Goal: Communication & Community: Answer question/provide support

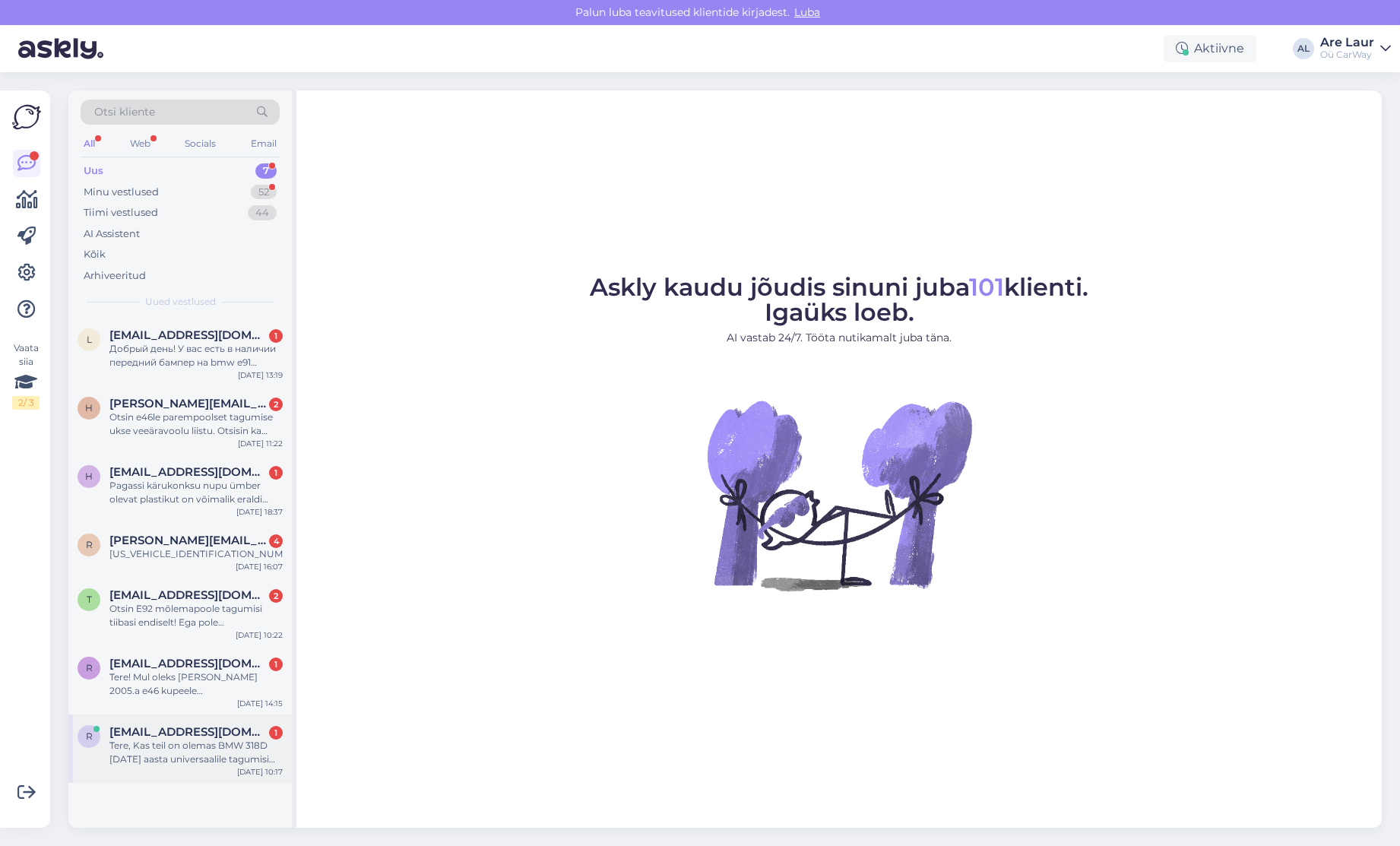
click at [168, 754] on div "Tere, Kas teil on olemas BMW 318D [DATE] aasta universaalile tagumisi elektriak…" at bounding box center [196, 753] width 173 height 28
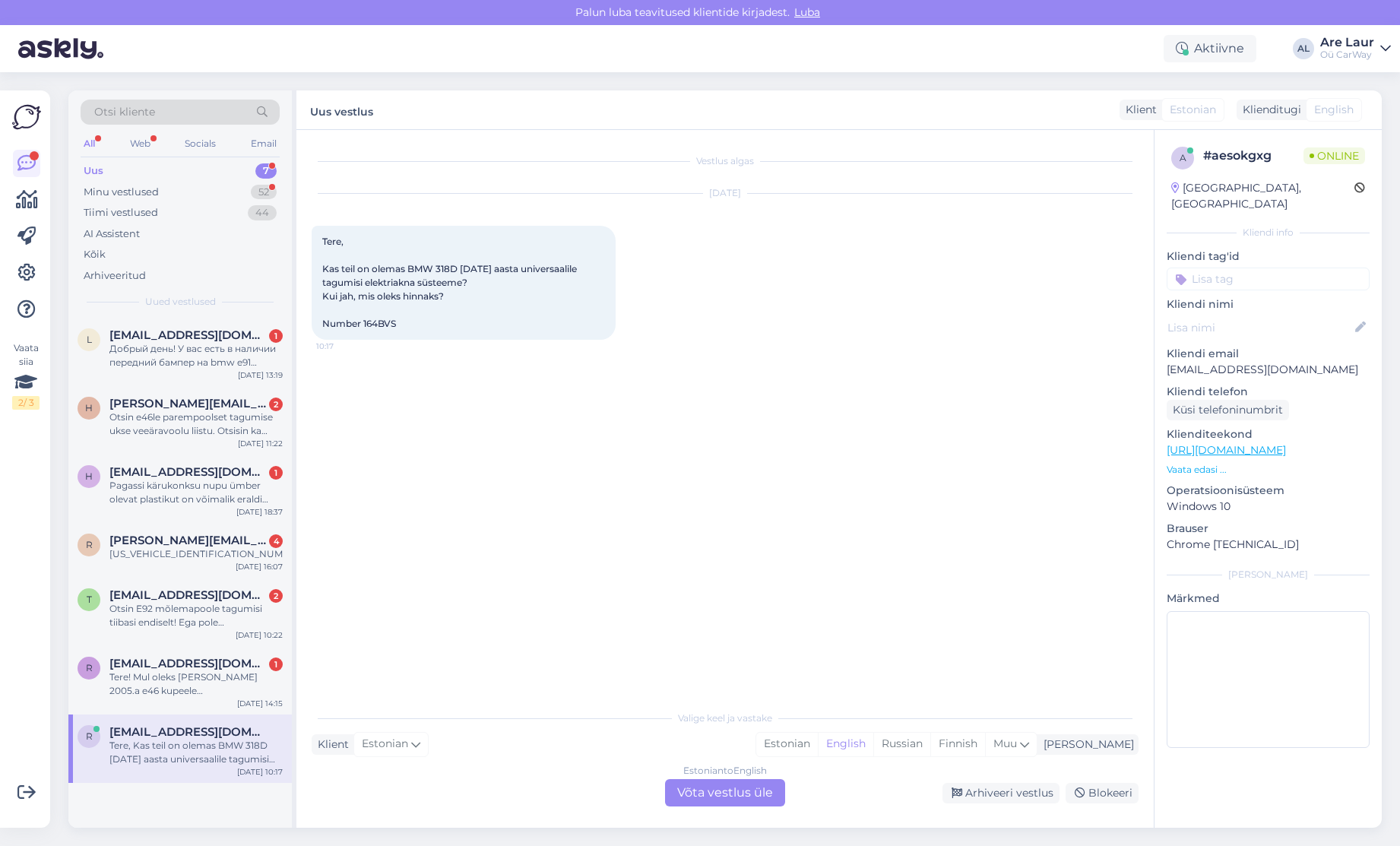
click at [1271, 107] on div "Klienditugi" at bounding box center [1268, 109] width 64 height 16
click at [1181, 105] on span "Estonian" at bounding box center [1192, 109] width 46 height 16
click at [703, 794] on div "Estonian to English Võta vestlus üle" at bounding box center [725, 793] width 120 height 28
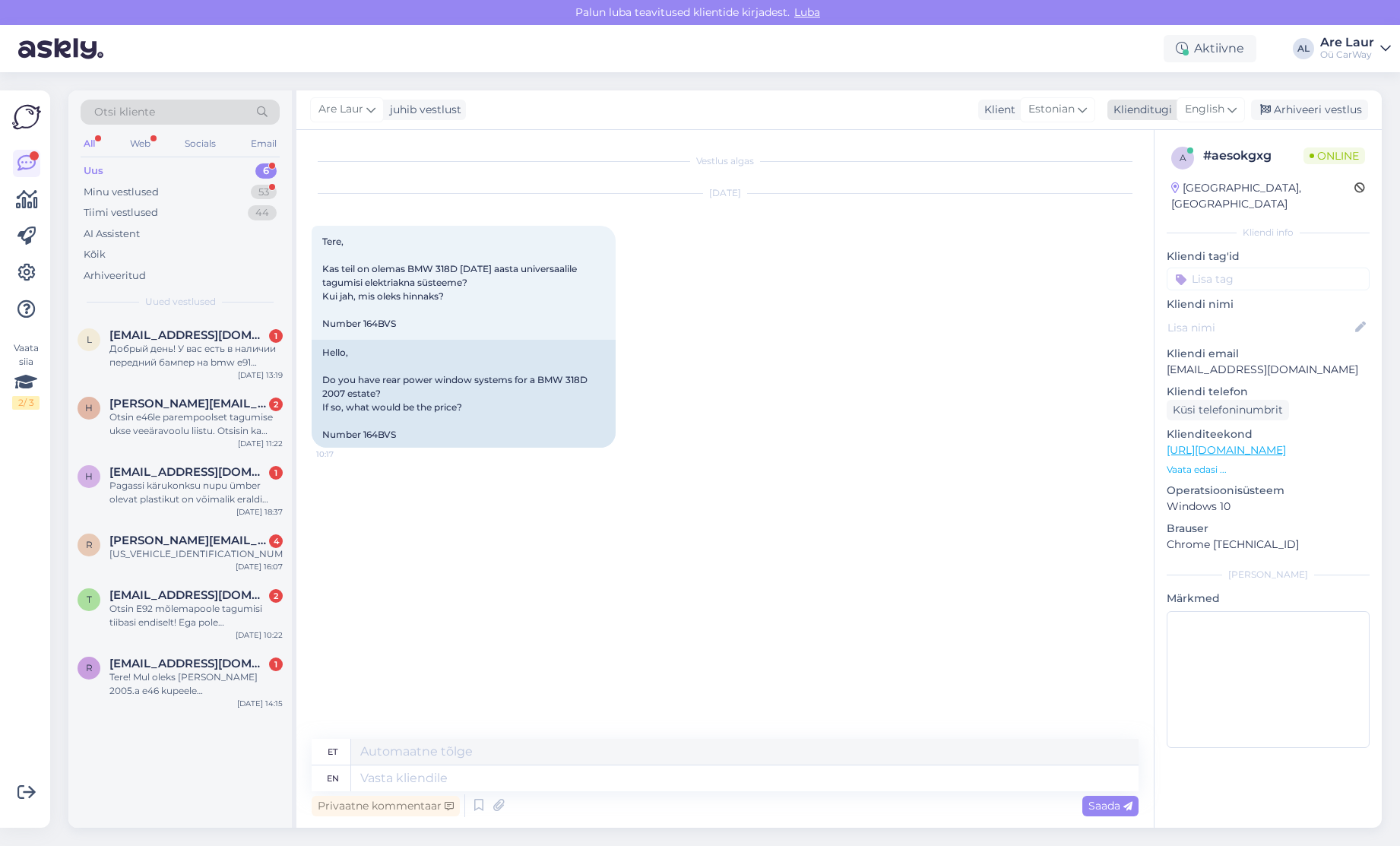
click at [1207, 105] on span "English" at bounding box center [1205, 109] width 40 height 16
type input "est"
click at [1134, 180] on link "Estonian" at bounding box center [1176, 177] width 167 height 24
click at [456, 776] on textarea at bounding box center [724, 775] width 827 height 32
type textarea "Tere,"
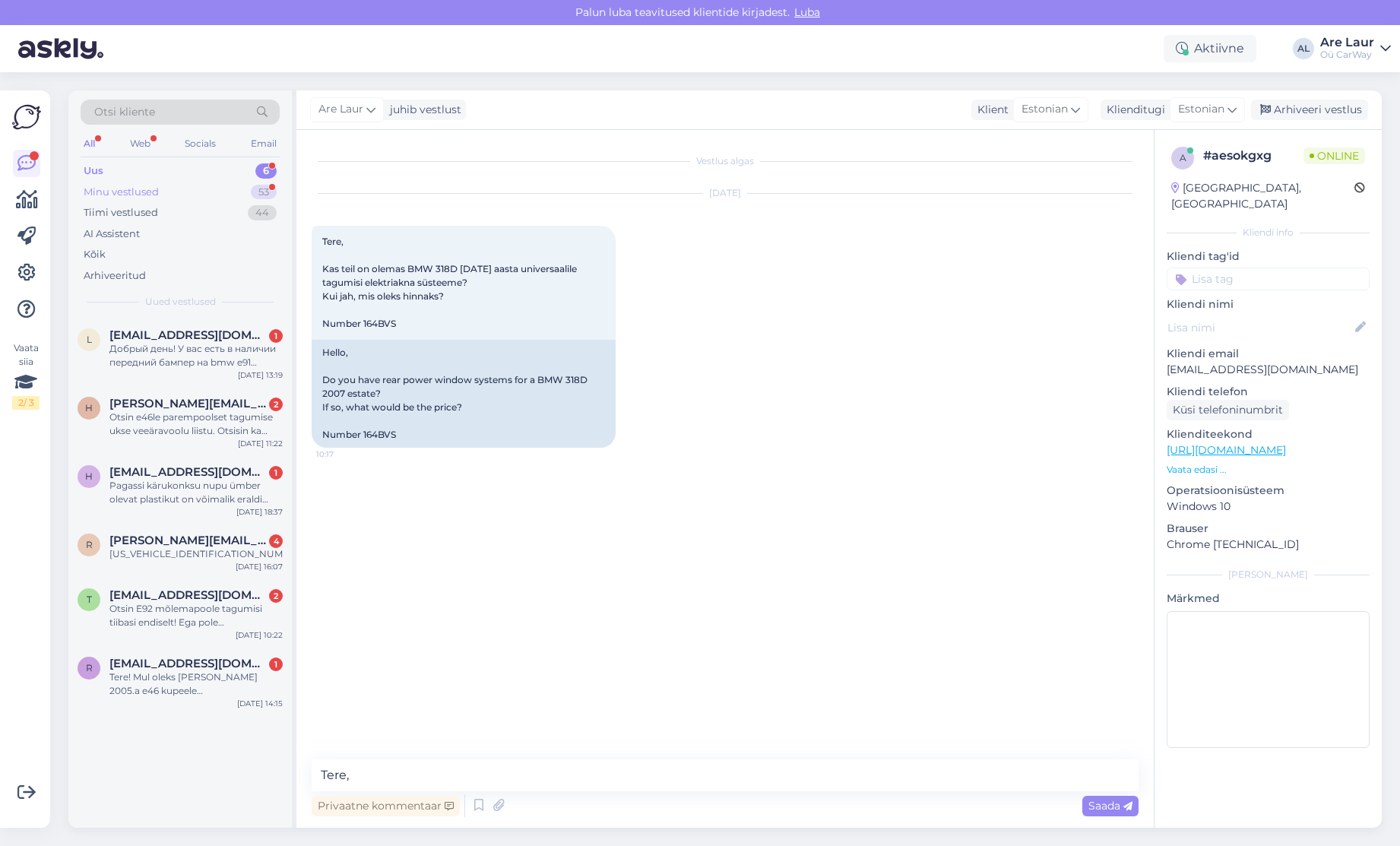
click at [124, 193] on div "Minu vestlused" at bounding box center [121, 193] width 75 height 16
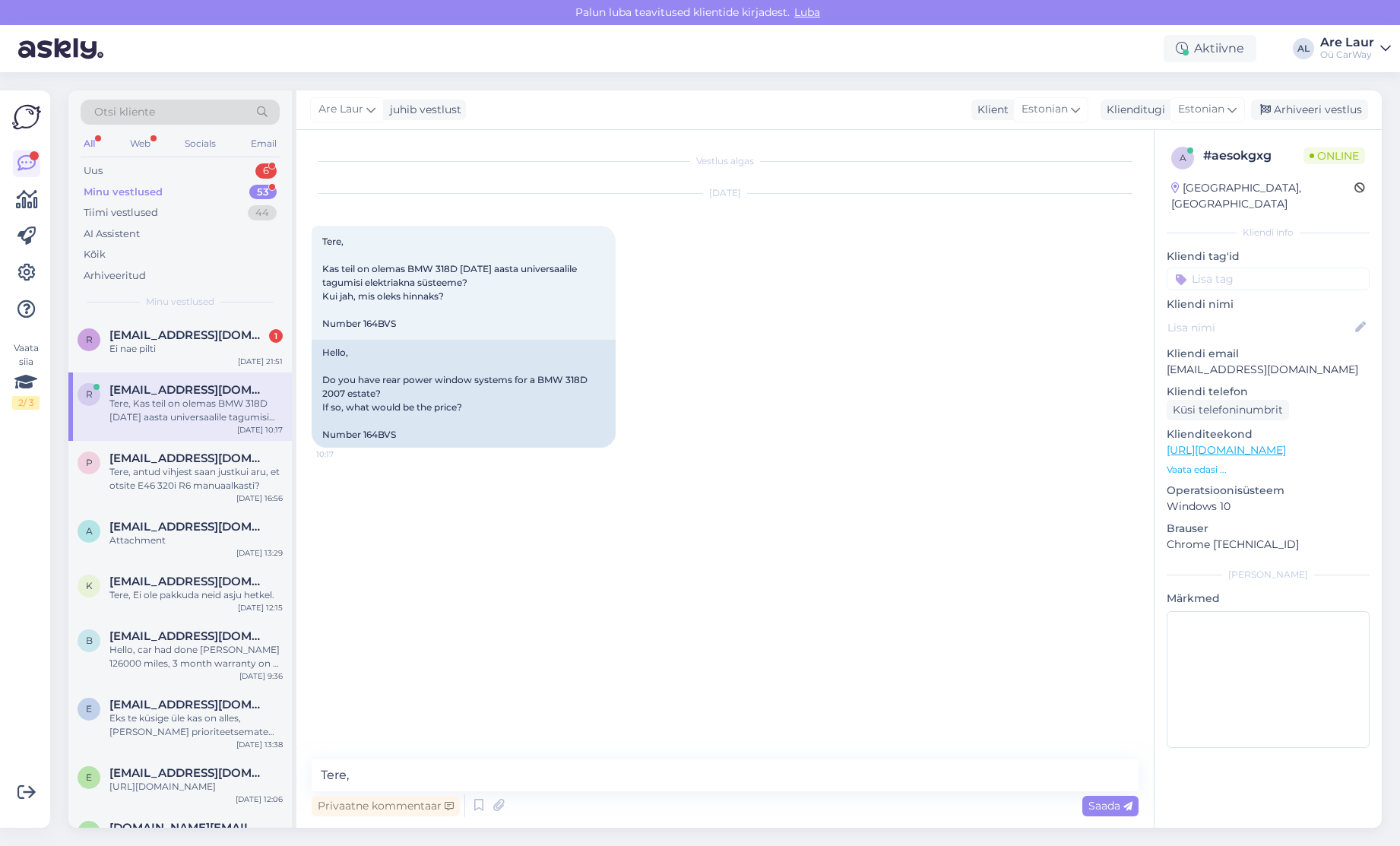
click at [174, 410] on div "Tere, Kas teil on olemas BMW 318D [DATE] aasta universaalile tagumisi elektriak…" at bounding box center [196, 410] width 173 height 28
click at [187, 356] on div "r [EMAIL_ADDRESS][DOMAIN_NAME] 1 Ei nae pilti [DATE] 21:51" at bounding box center [180, 344] width 224 height 55
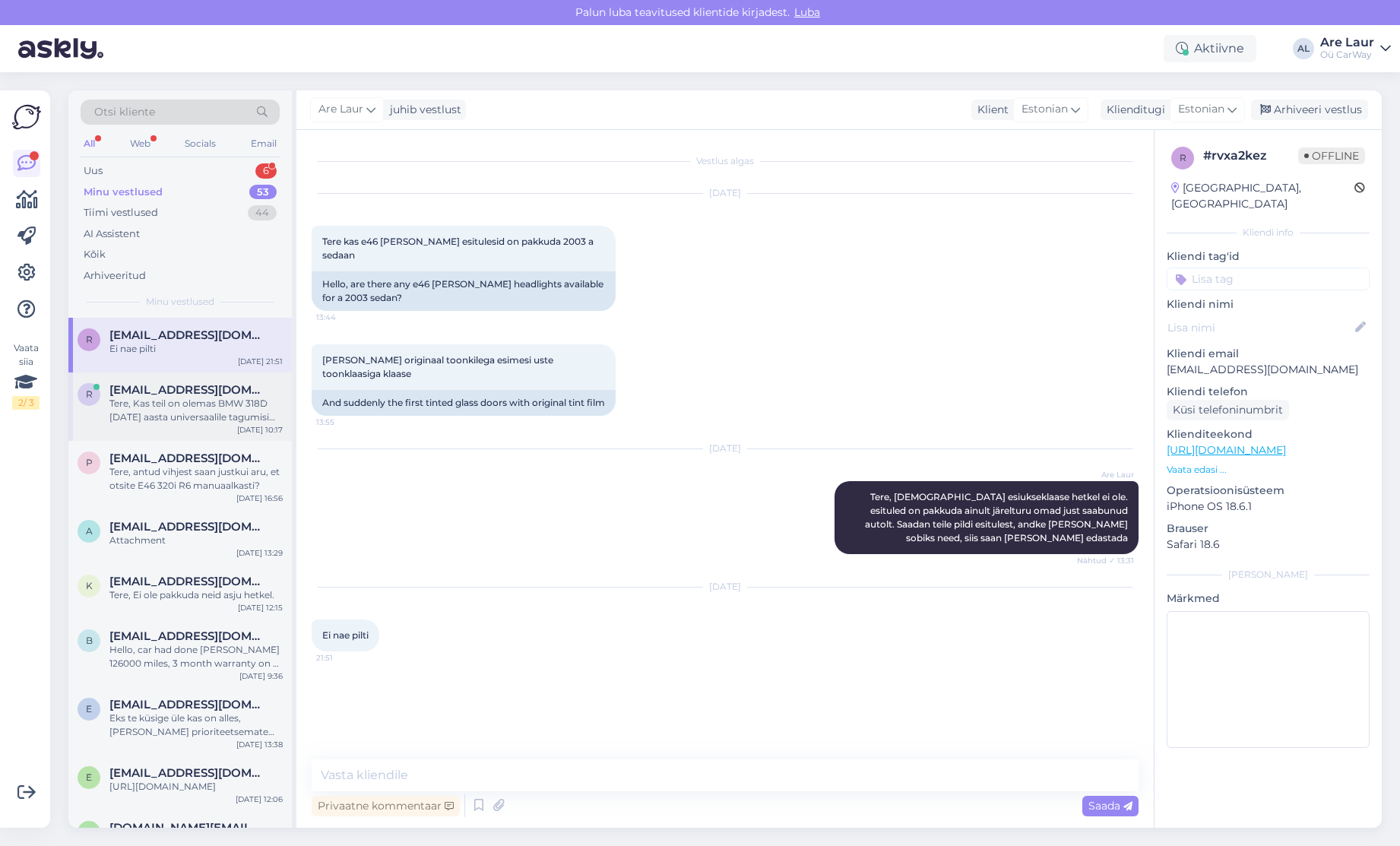
click at [180, 407] on div "Tere, Kas teil on olemas BMW 318D [DATE] aasta universaalile tagumisi elektriak…" at bounding box center [196, 410] width 173 height 28
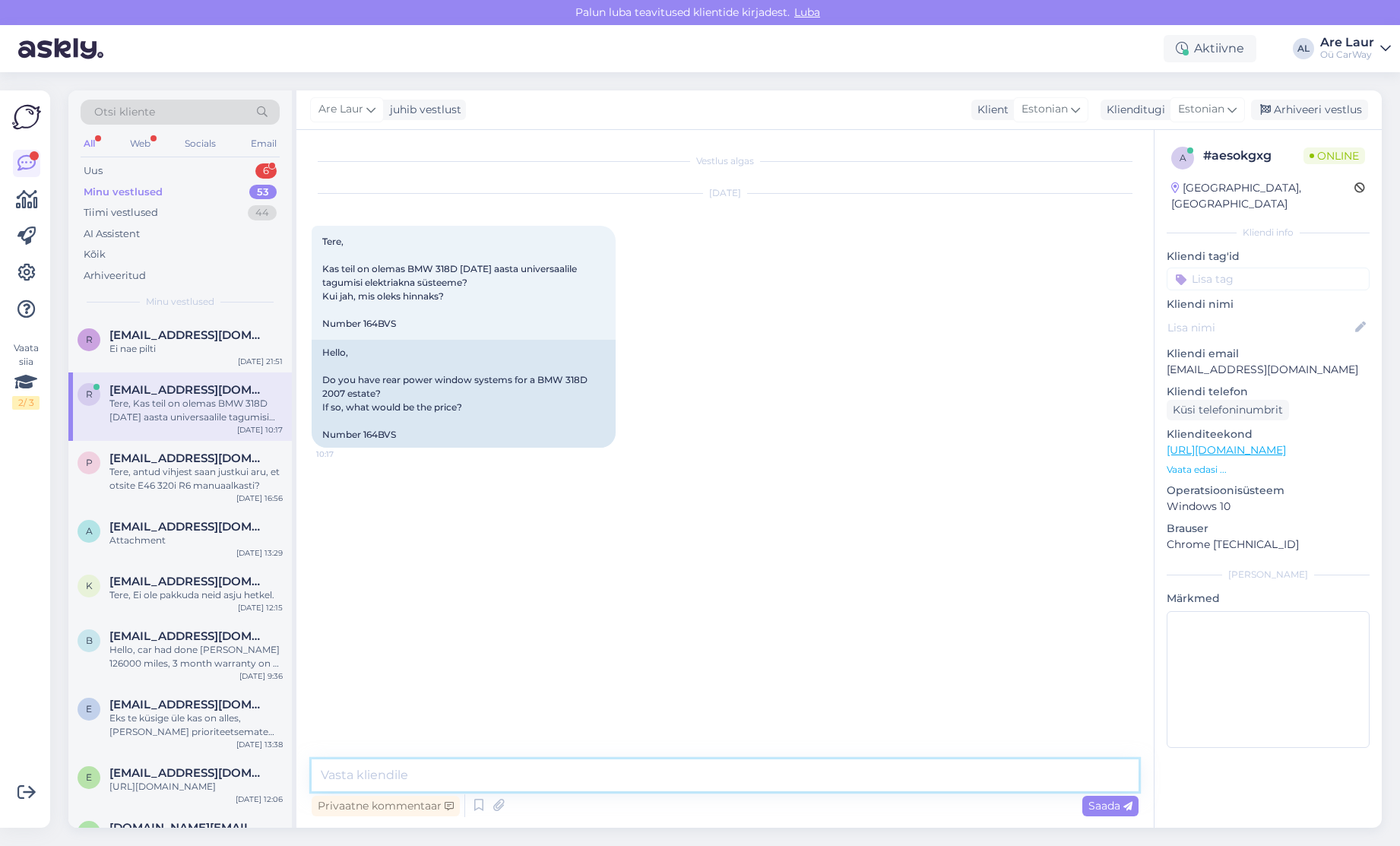
click at [406, 766] on textarea at bounding box center [724, 775] width 827 height 32
click at [186, 410] on div "Tere, Kas teil on olemas BMW 318D [DATE] aasta universaalile tagumisi elektriak…" at bounding box center [196, 410] width 173 height 28
click at [402, 769] on textarea at bounding box center [724, 775] width 827 height 32
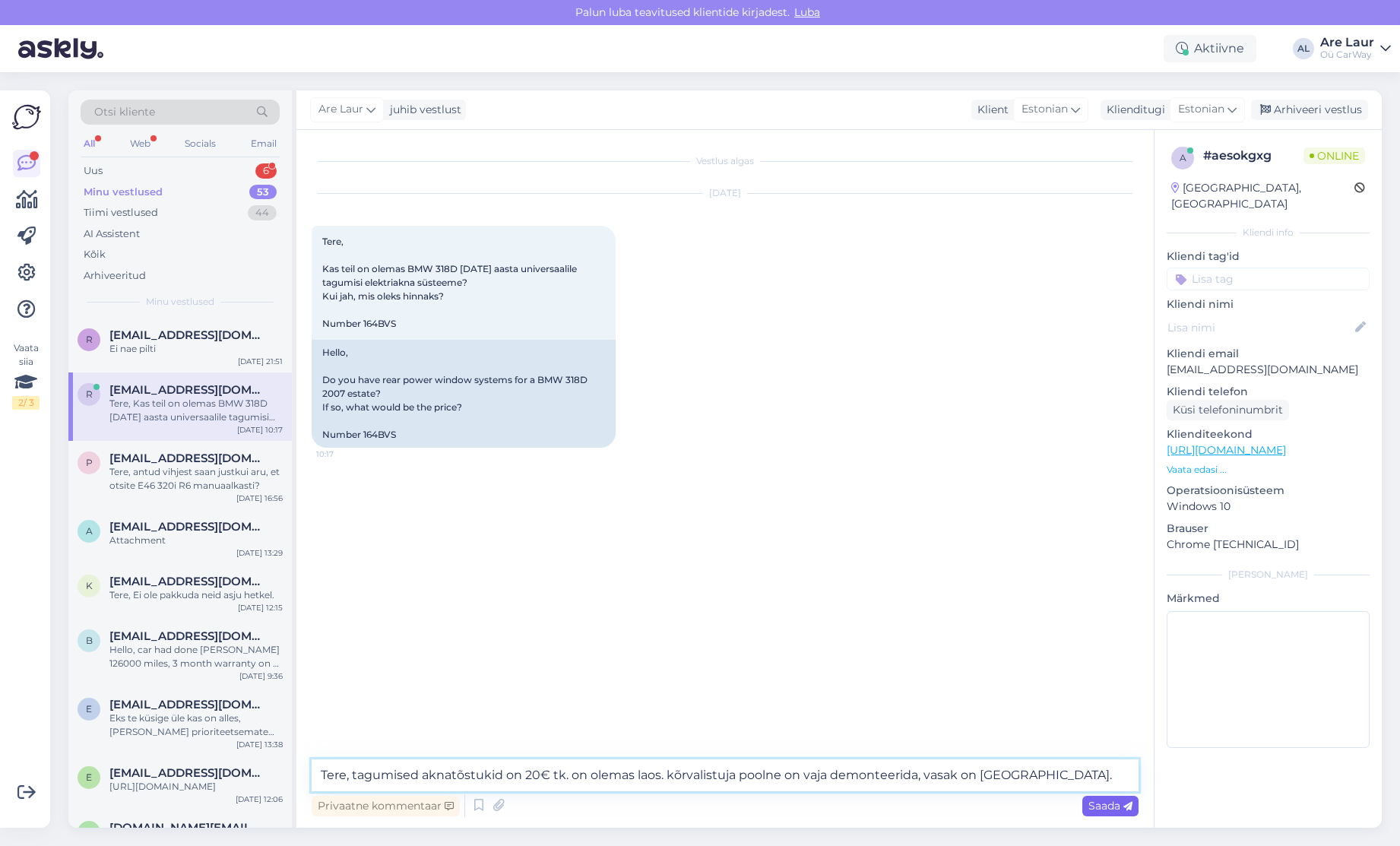
type textarea "Tere, tagumised aknatõstukid on 20€ tk. on olemas laos. kõrvalistuja poolne on …"
click at [1098, 811] on span "Saada" at bounding box center [1110, 806] width 44 height 14
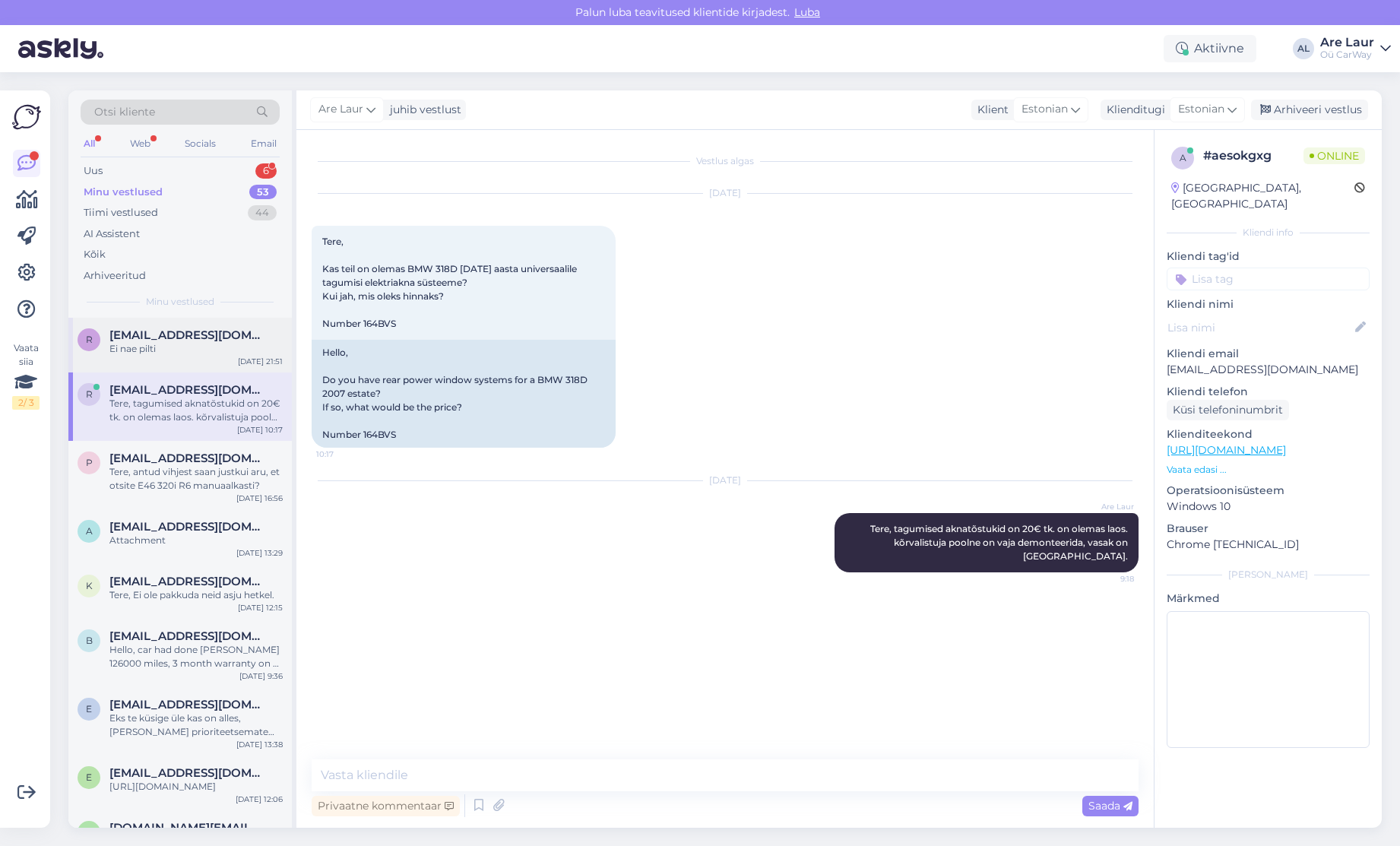
click at [200, 362] on div "r [EMAIL_ADDRESS][DOMAIN_NAME] Ei nae pilti [DATE] 21:51" at bounding box center [180, 344] width 224 height 55
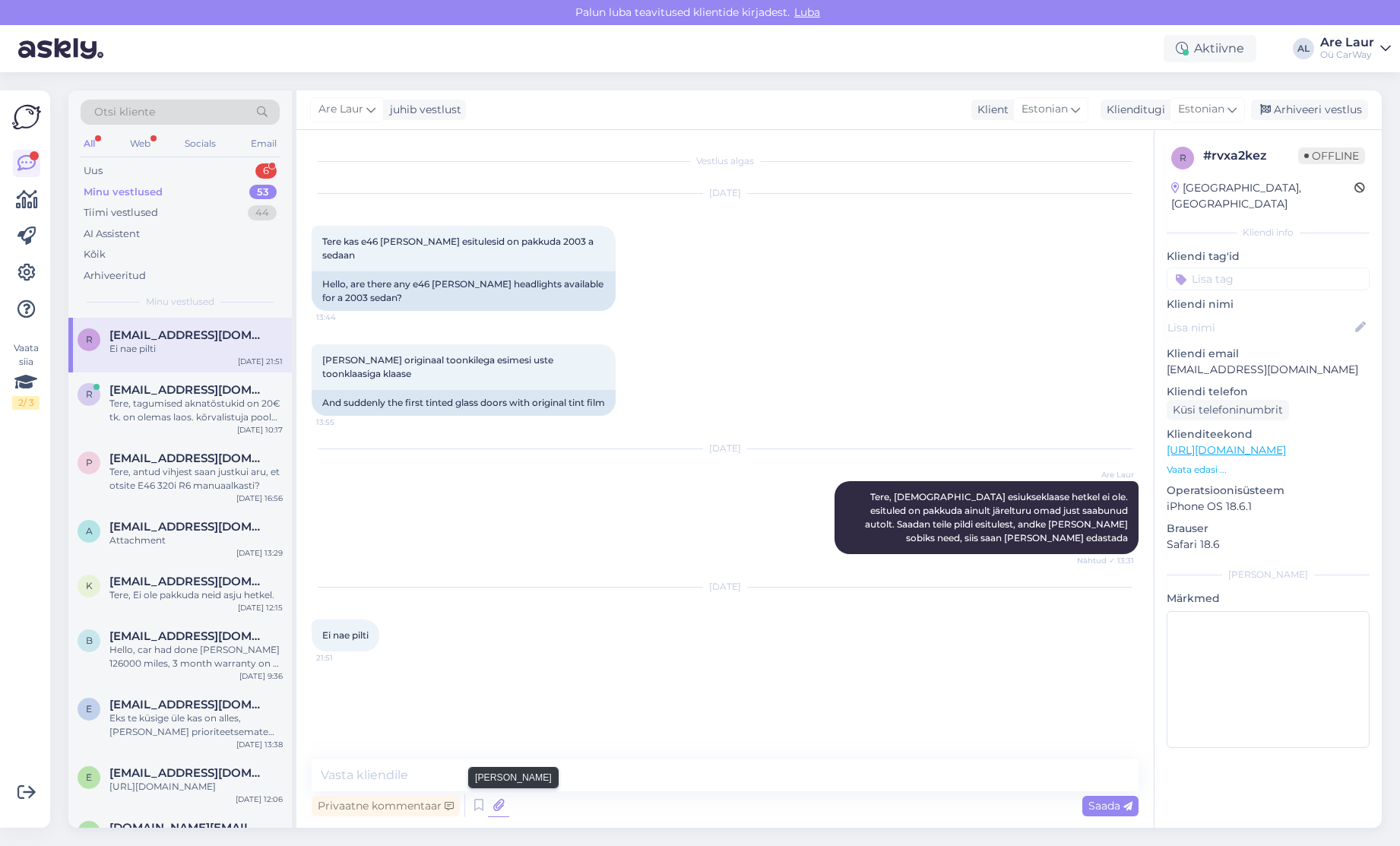
click at [500, 810] on icon at bounding box center [498, 805] width 22 height 23
click at [496, 810] on icon at bounding box center [498, 805] width 22 height 23
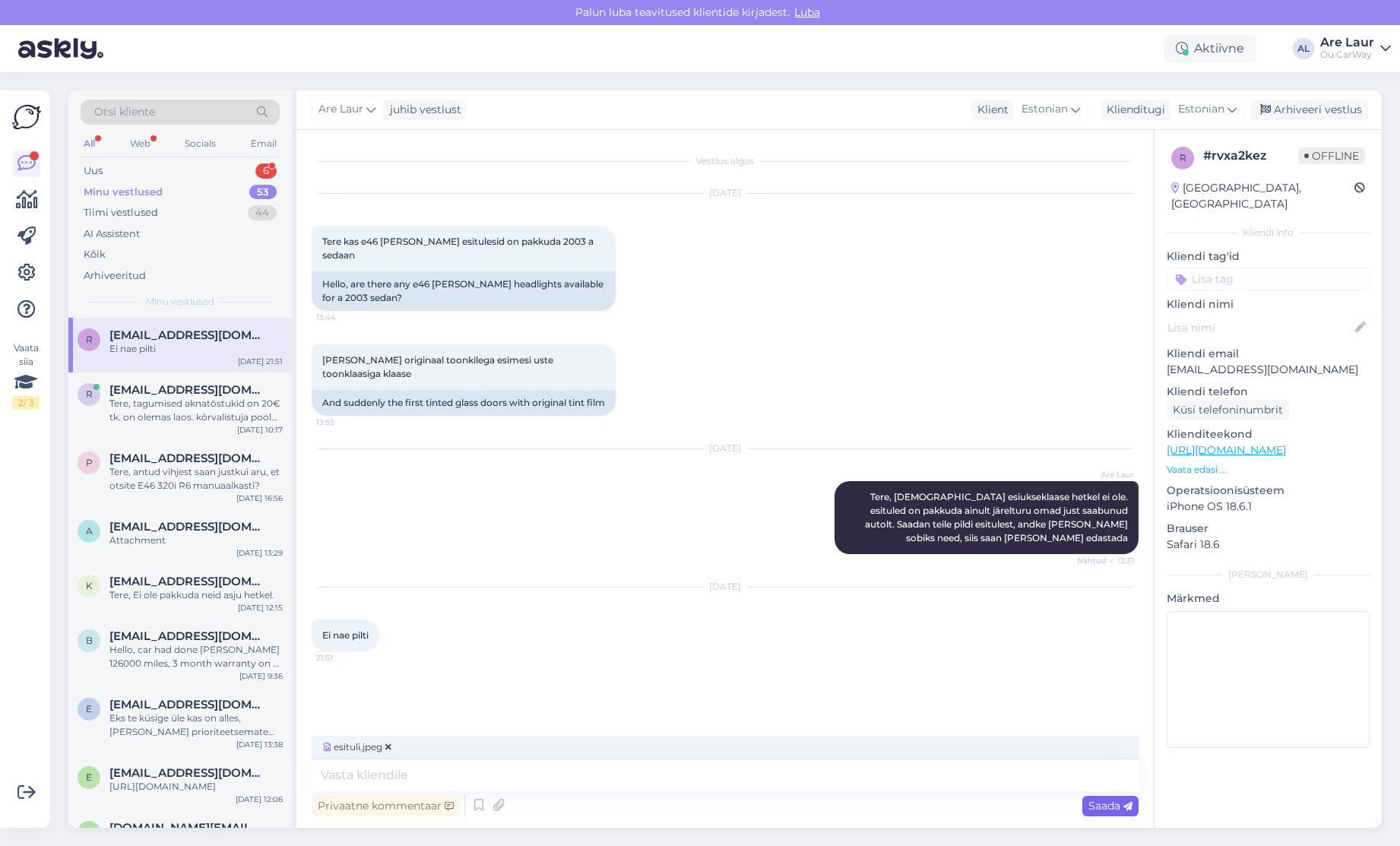
click at [1095, 808] on span "Saada" at bounding box center [1110, 806] width 44 height 14
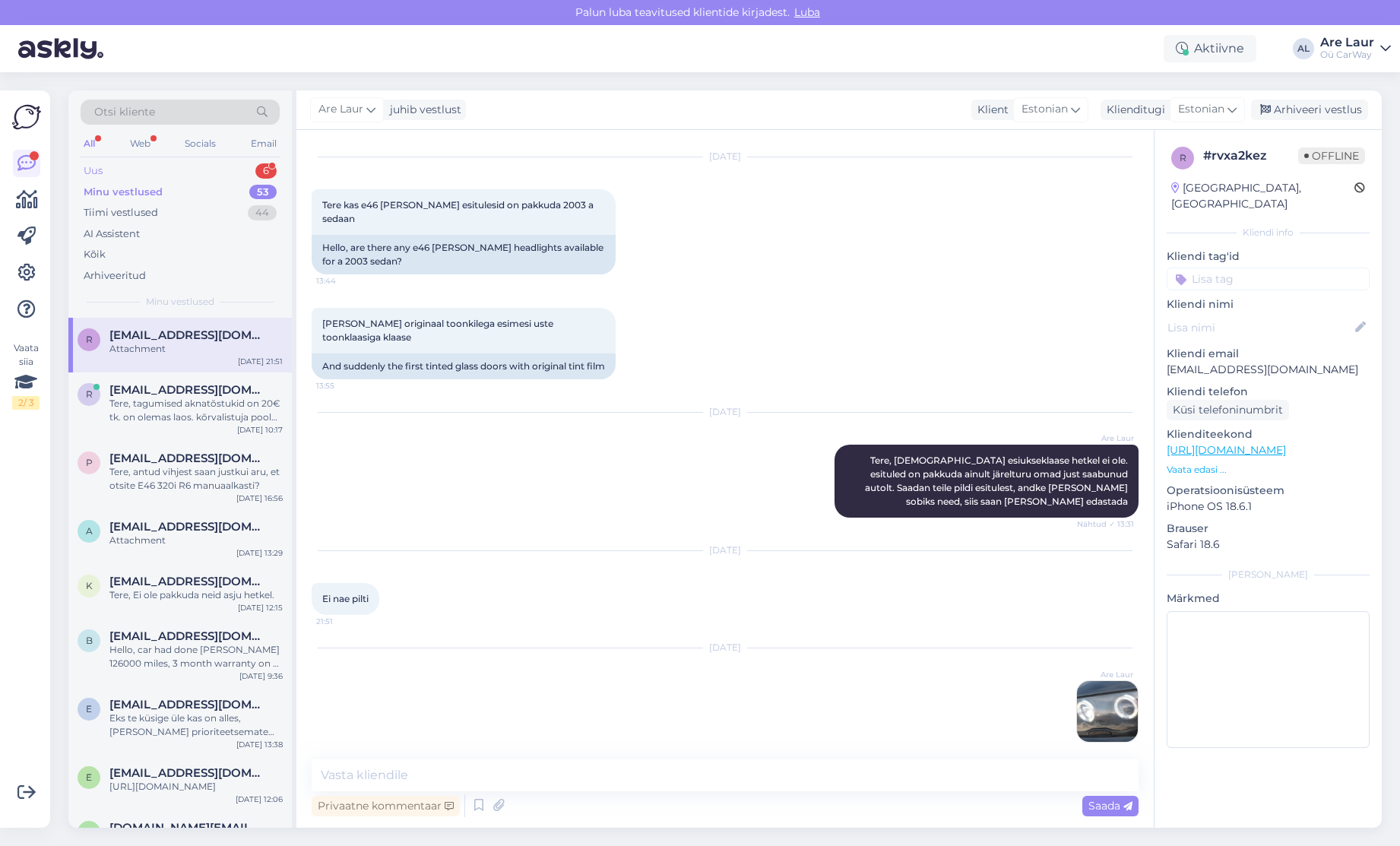
click at [129, 170] on div "Uus 6" at bounding box center [180, 171] width 200 height 22
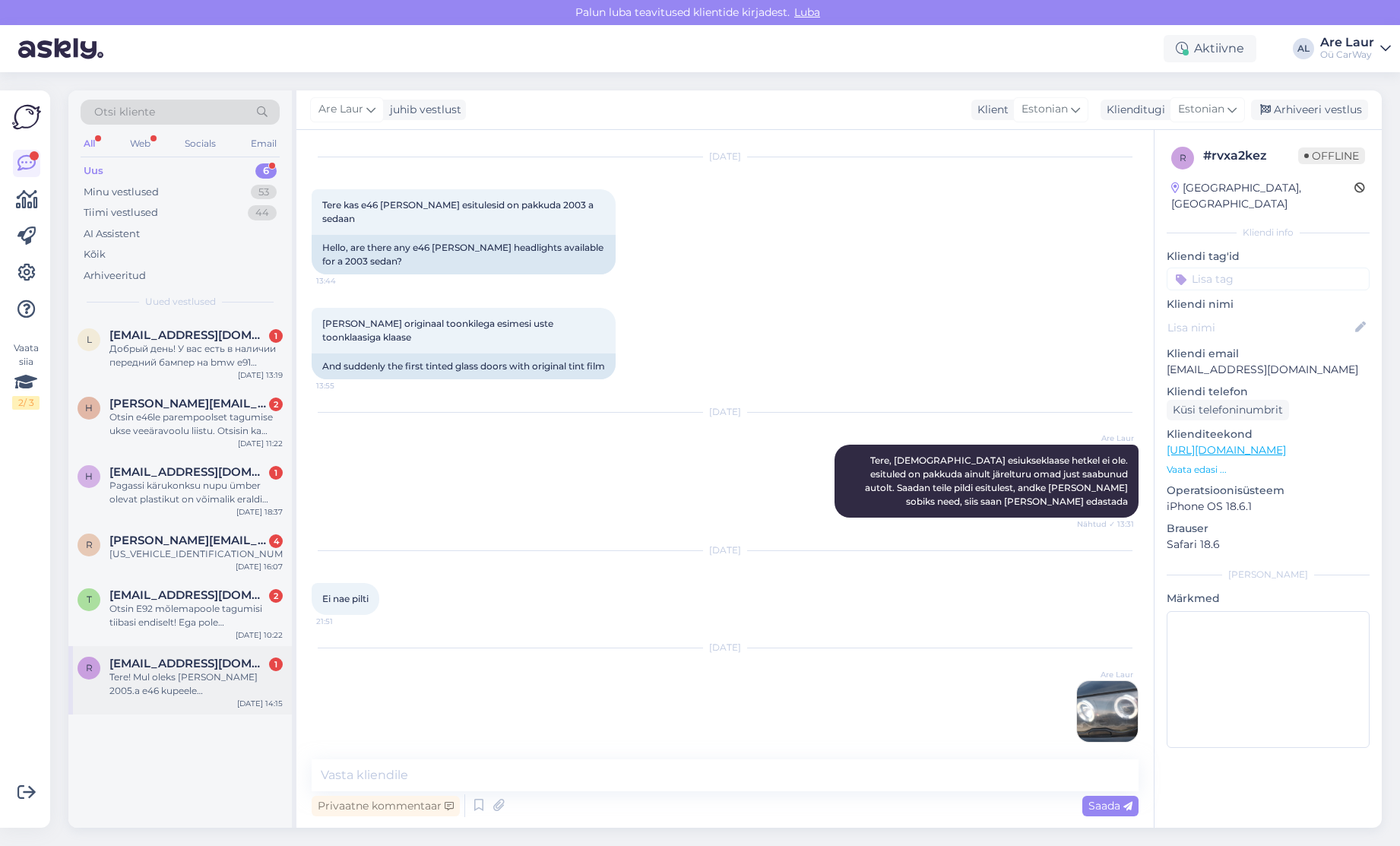
click at [212, 688] on div "Tere! Mul oleks [PERSON_NAME] 2005.a e46 kupeele automaatkäigukasti 24 00 1 423…" at bounding box center [196, 685] width 173 height 28
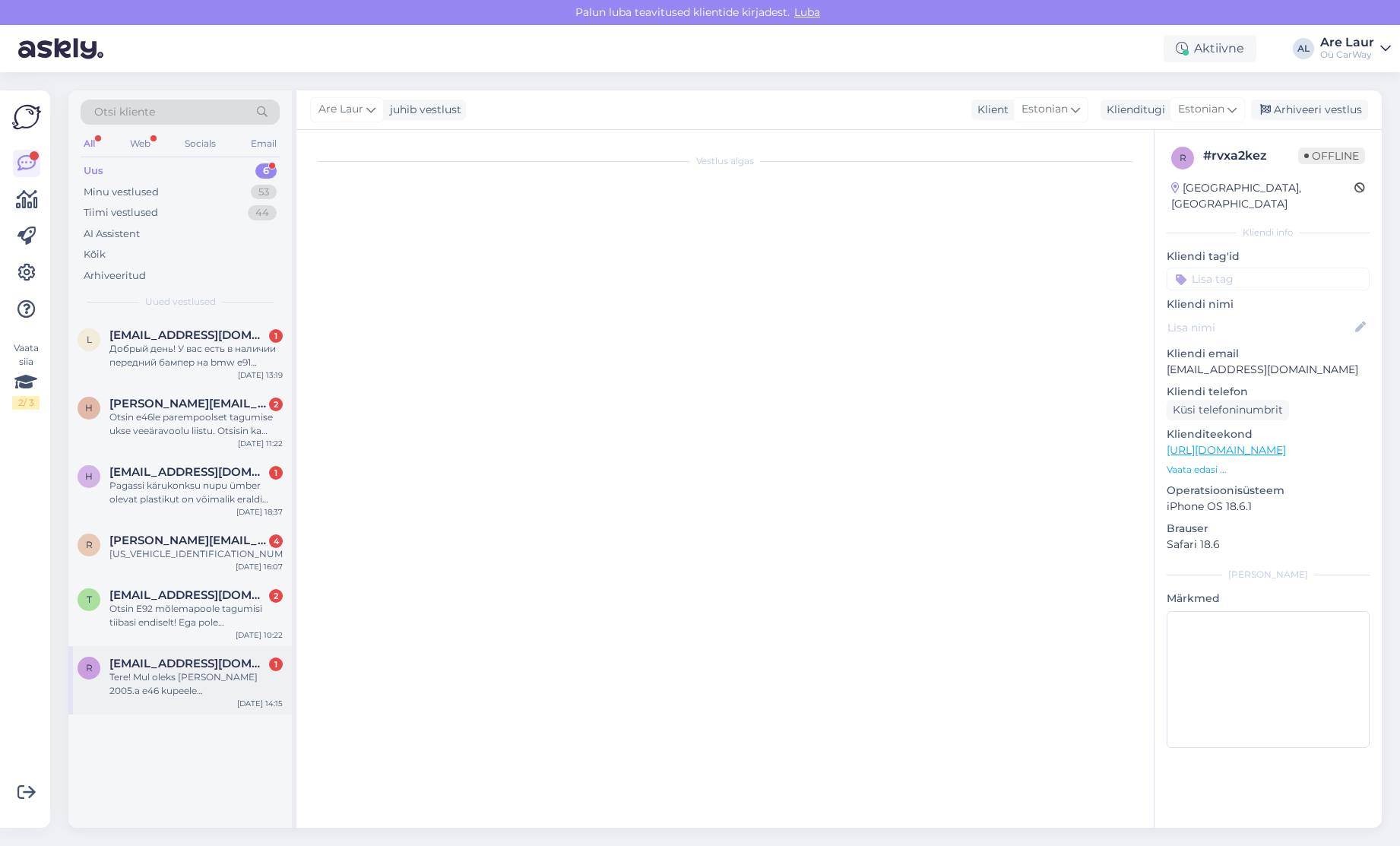
scroll to position [0, 0]
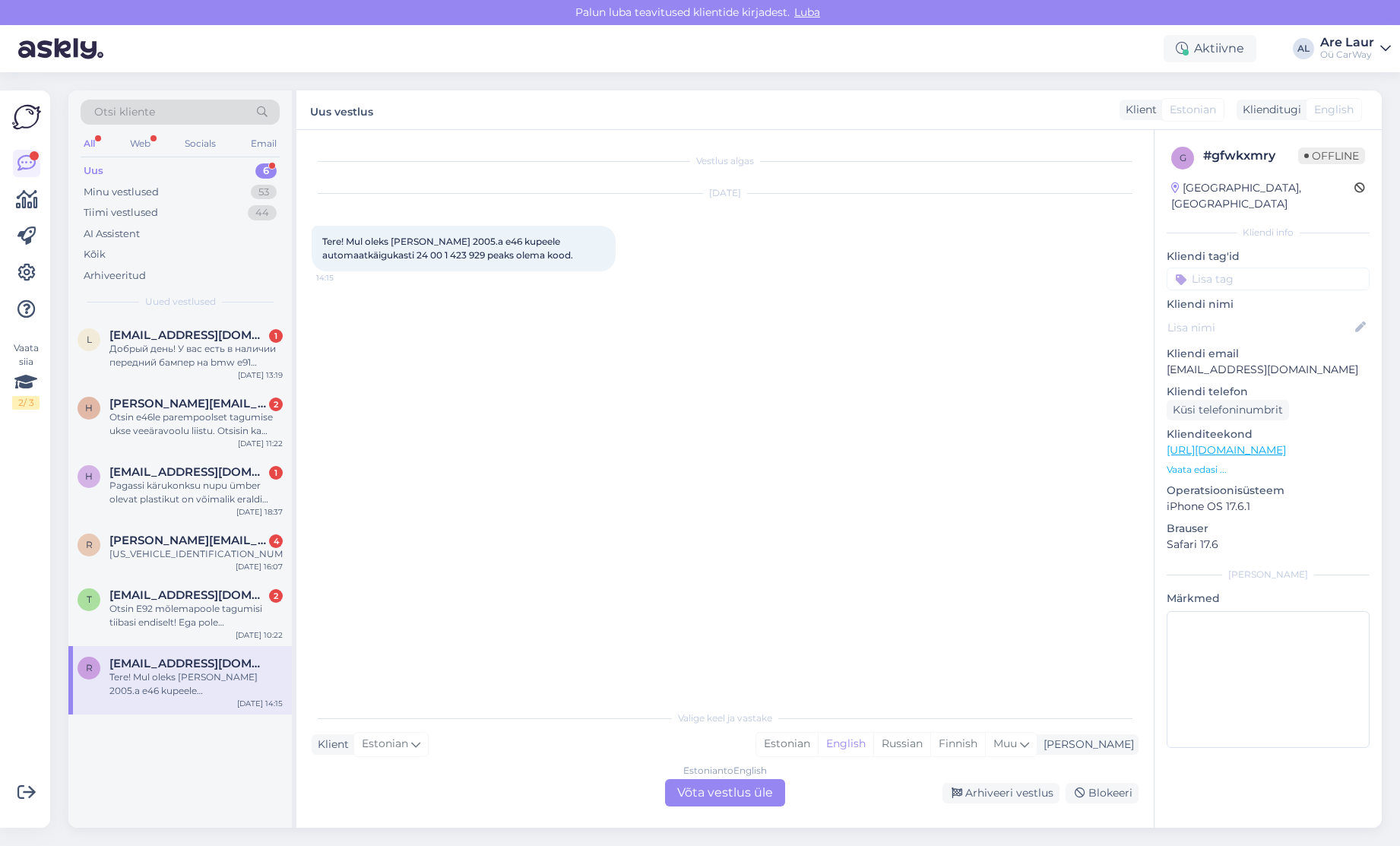
click at [729, 786] on div "Estonian to English Võta vestlus üle" at bounding box center [725, 793] width 120 height 28
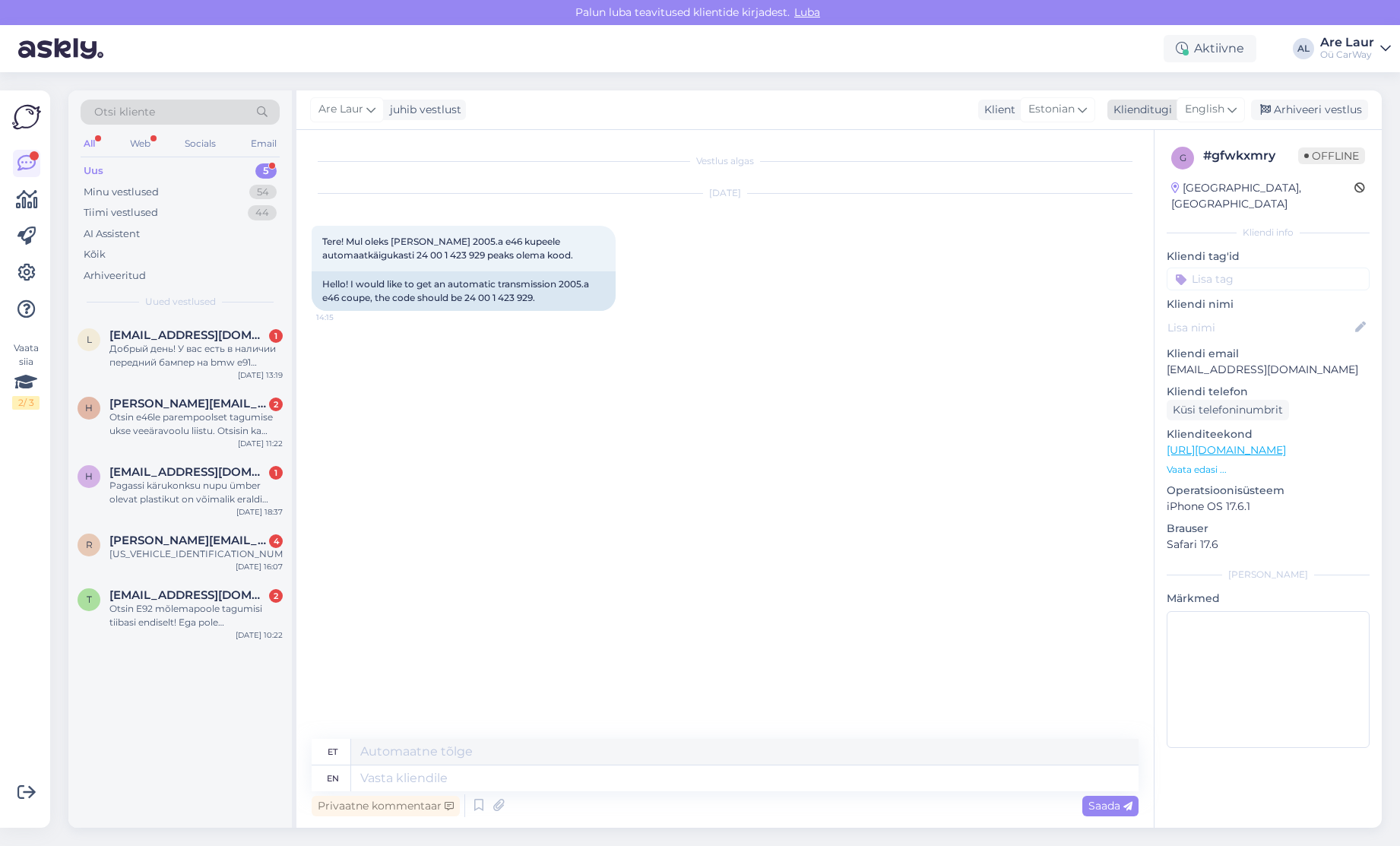
click at [1196, 113] on span "English" at bounding box center [1205, 109] width 40 height 16
click at [1143, 181] on link "Estonian" at bounding box center [1176, 177] width 167 height 24
click at [383, 776] on textarea at bounding box center [724, 775] width 827 height 32
click at [702, 773] on textarea "Tere, Ei ole pakkuda hetkel sellist manuaalkasti teie autole." at bounding box center [724, 775] width 827 height 32
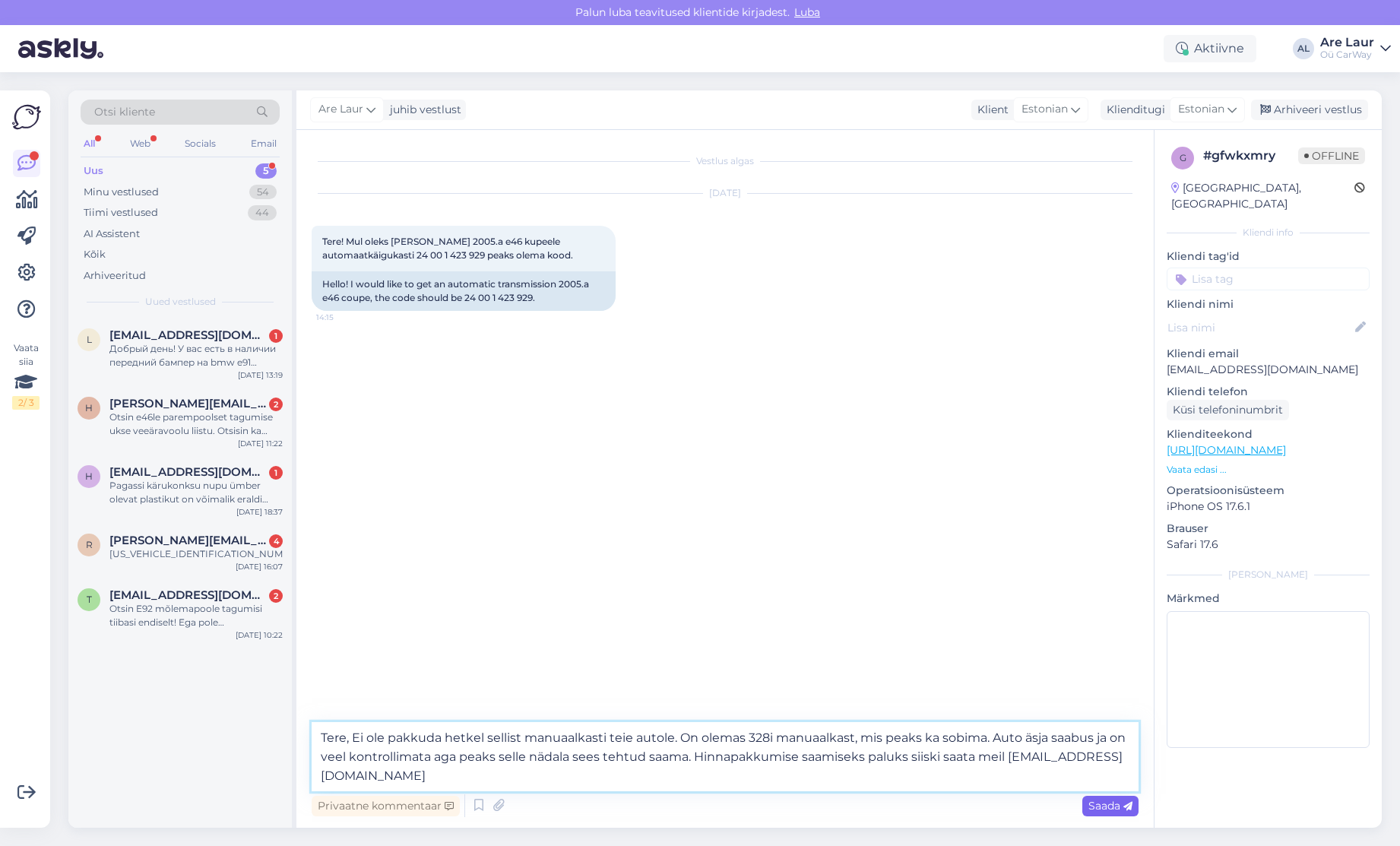
type textarea "Tere, Ei ole pakkuda hetkel sellist manuaalkasti teie autole. On olemas 328i ma…"
click at [1115, 810] on span "Saada" at bounding box center [1110, 806] width 44 height 14
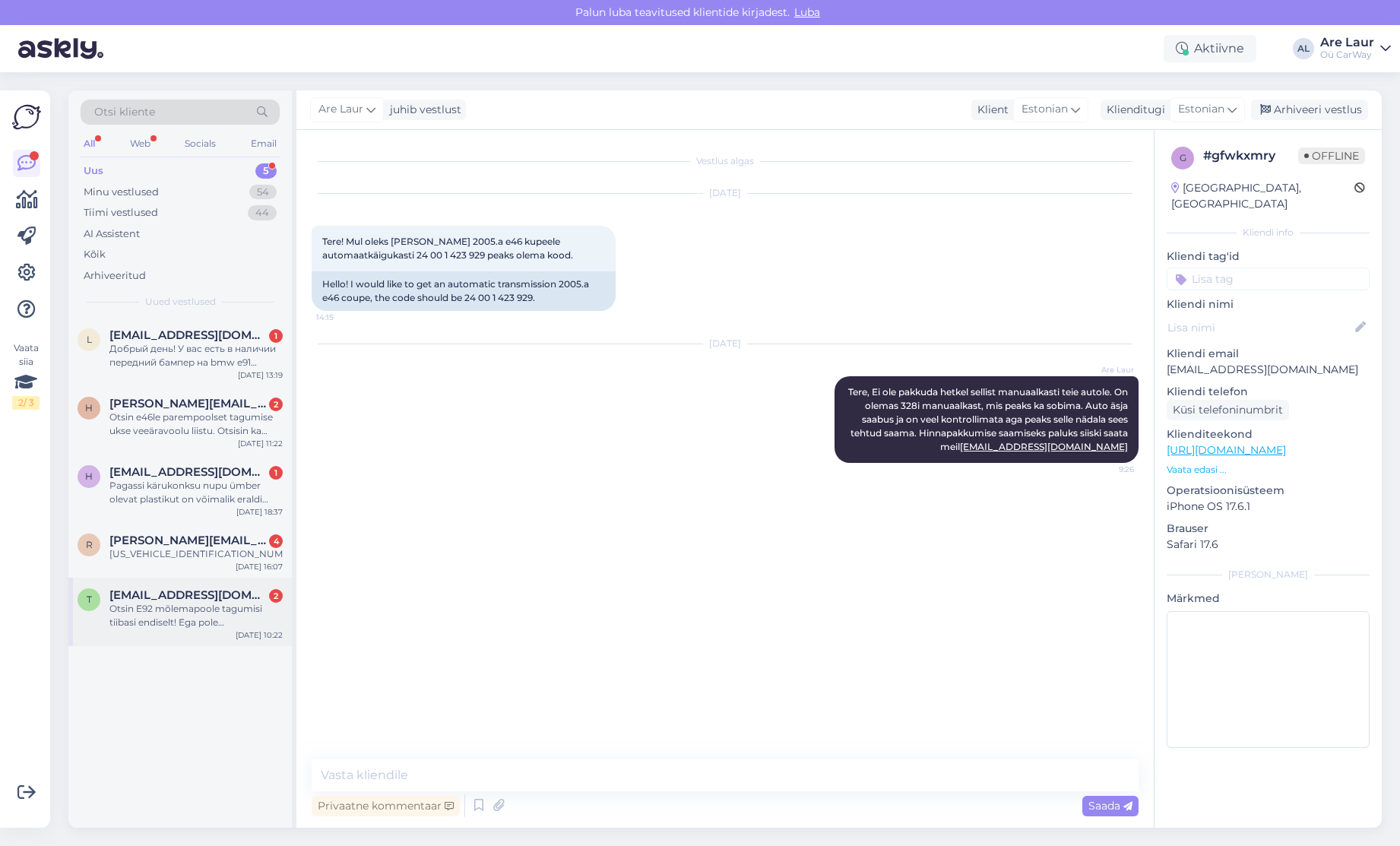
click at [187, 610] on div "Otsin E92 mõlemapoole tagumisi tiibasi endiselt! Ega pole [PERSON_NAME] kere va…" at bounding box center [196, 616] width 173 height 28
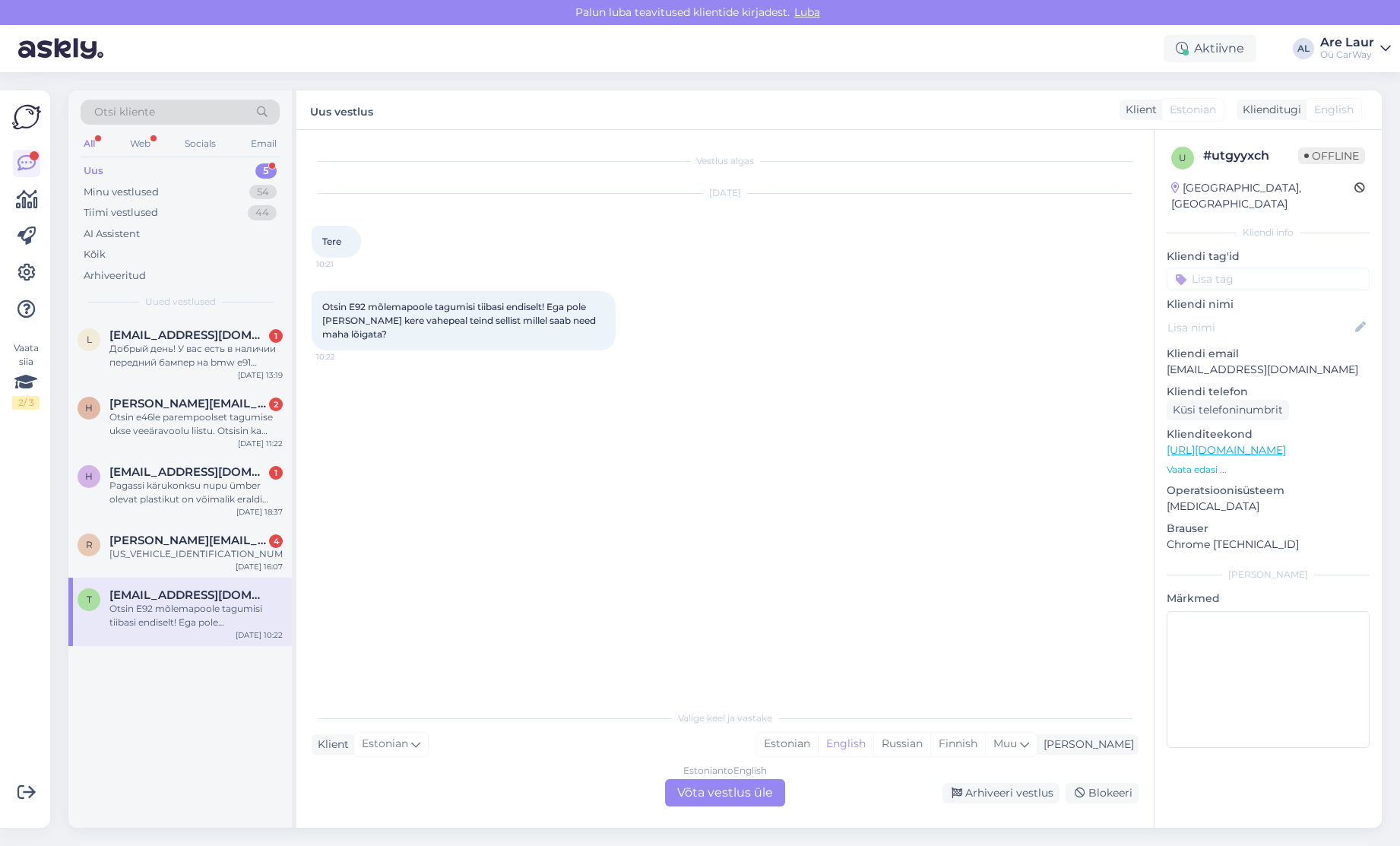
click at [721, 797] on div "Estonian to English Võta vestlus üle" at bounding box center [725, 793] width 120 height 28
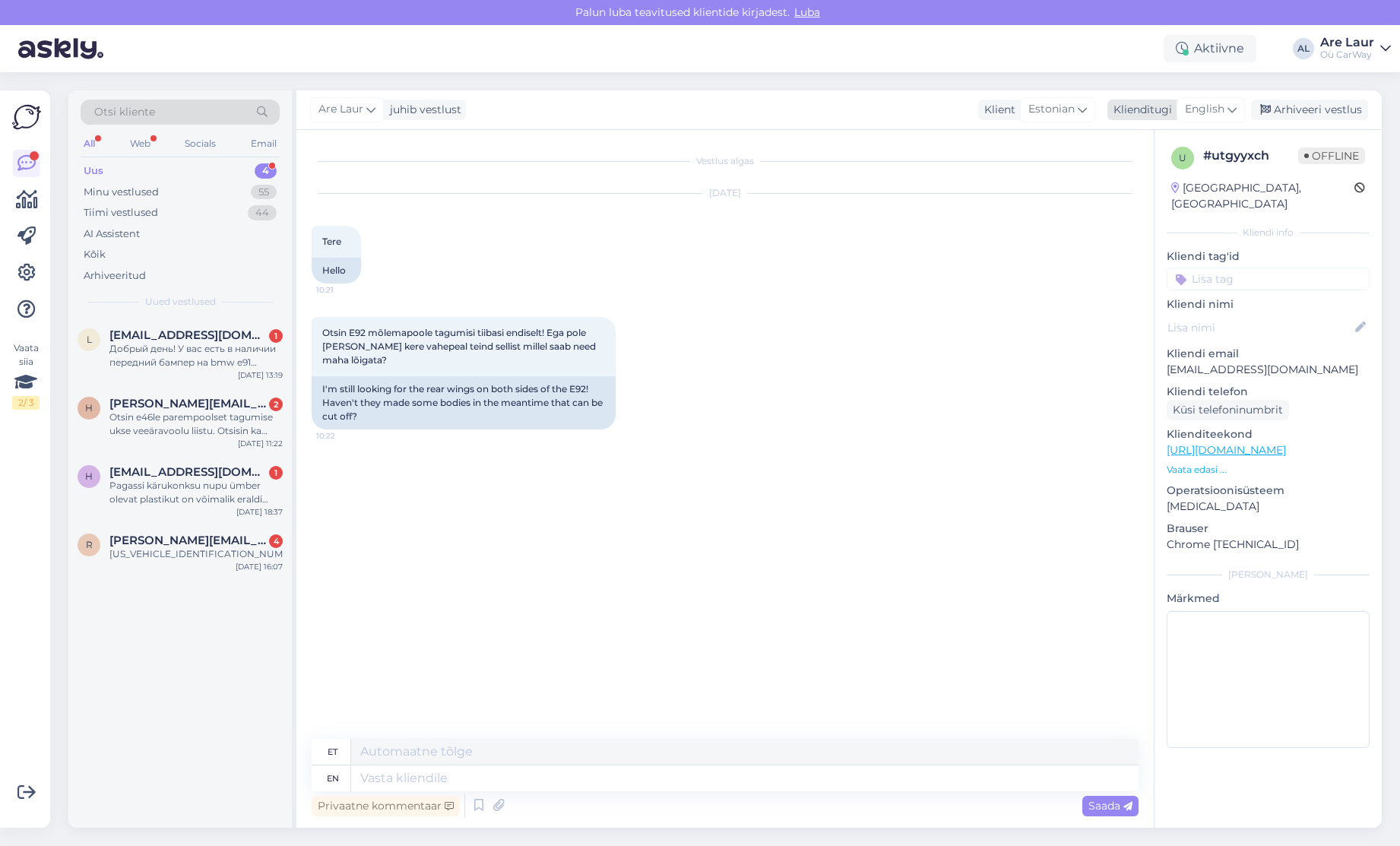
click at [1214, 103] on span "English" at bounding box center [1205, 109] width 40 height 16
click at [1166, 172] on link "Estonian" at bounding box center [1176, 177] width 167 height 24
click at [372, 771] on textarea at bounding box center [724, 775] width 827 height 32
type textarea "Tere, hetkel sellist toorikut ei ole."
click at [1111, 806] on span "Saada" at bounding box center [1110, 806] width 44 height 14
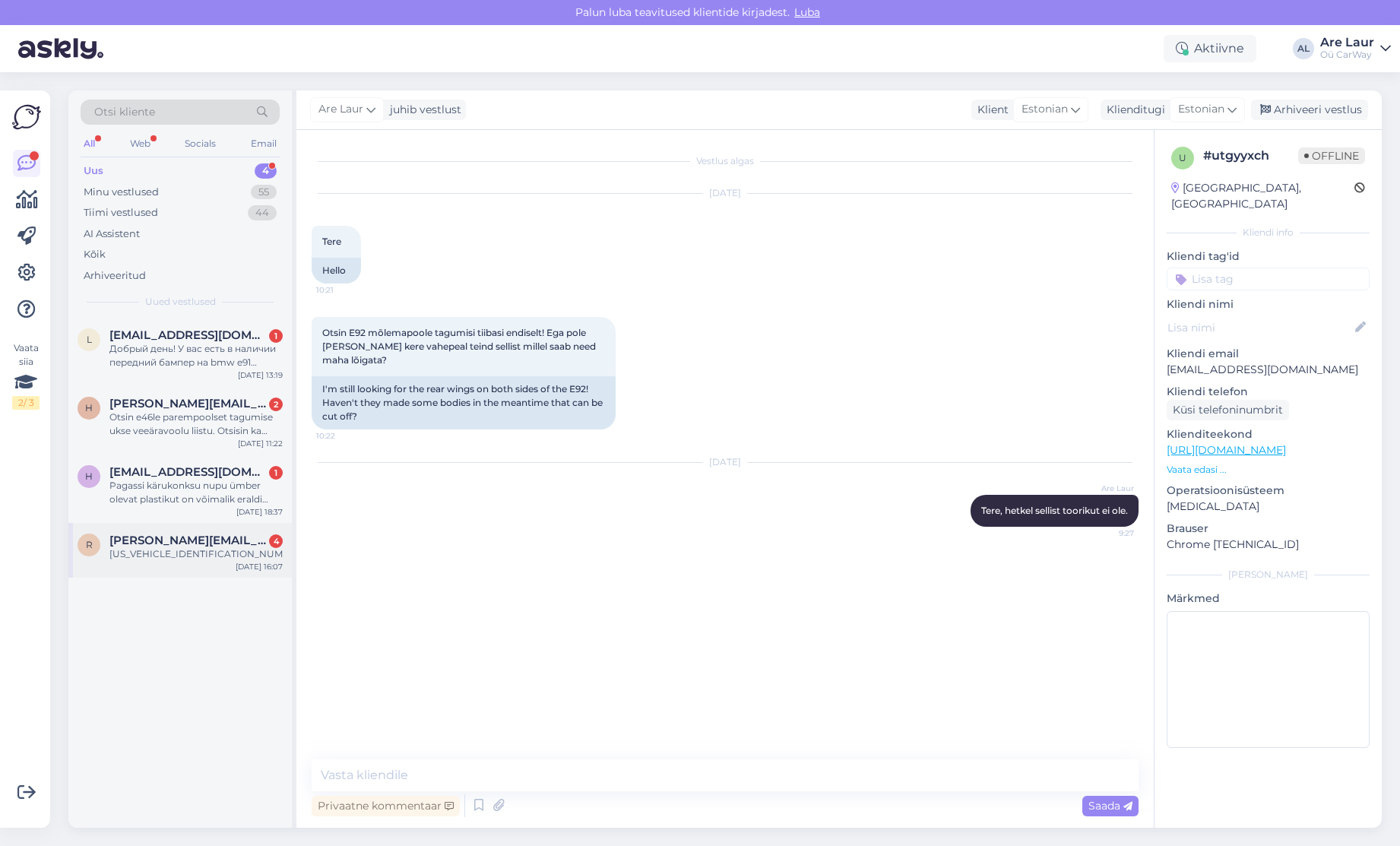
click at [143, 555] on div "[US_VEHICLE_IDENTIFICATION_NUMBER]" at bounding box center [196, 554] width 173 height 14
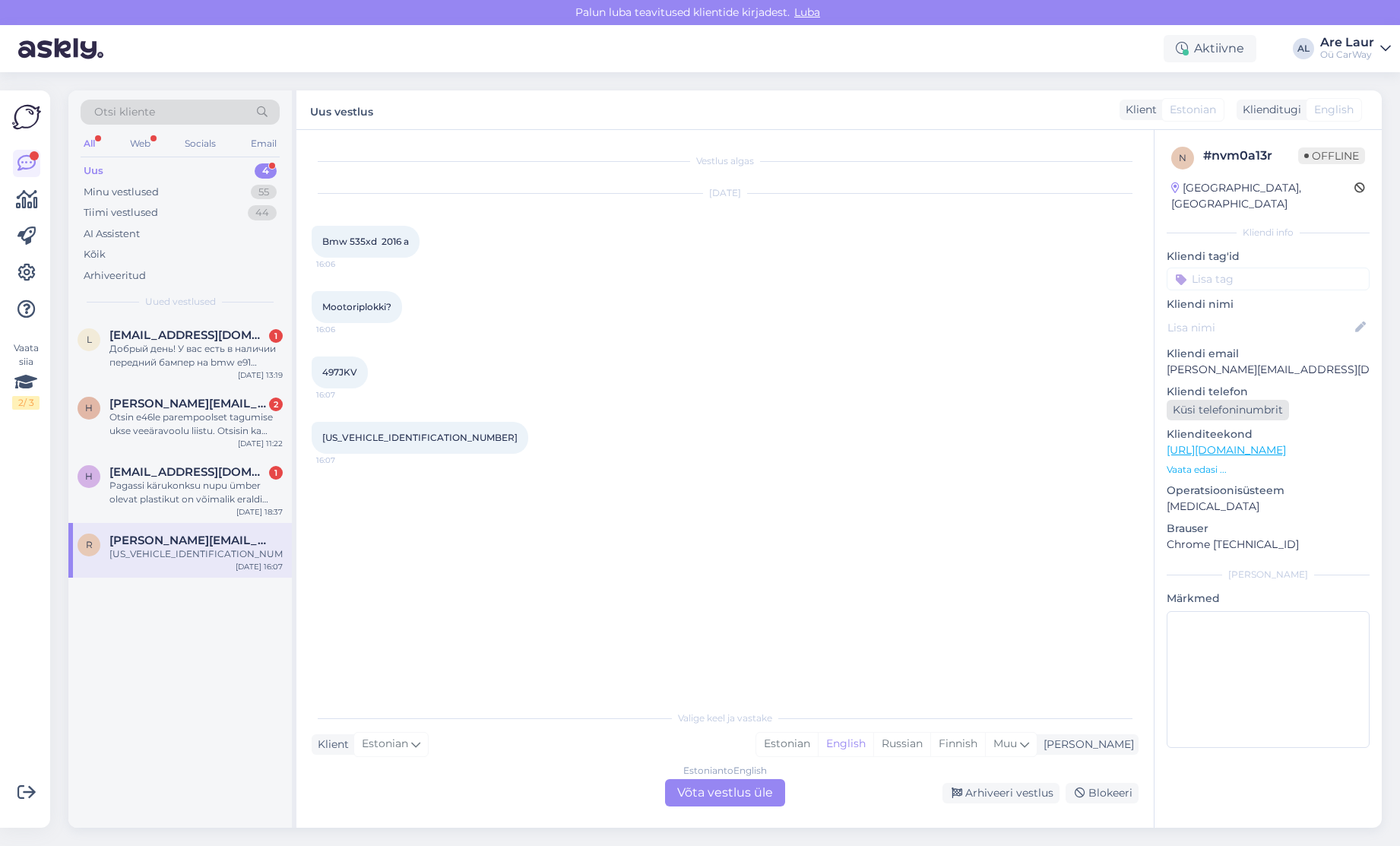
click at [1203, 400] on div "Küsi telefoninumbrit" at bounding box center [1227, 410] width 122 height 21
click at [733, 793] on div "Estonian to English Võta vestlus üle" at bounding box center [725, 793] width 120 height 28
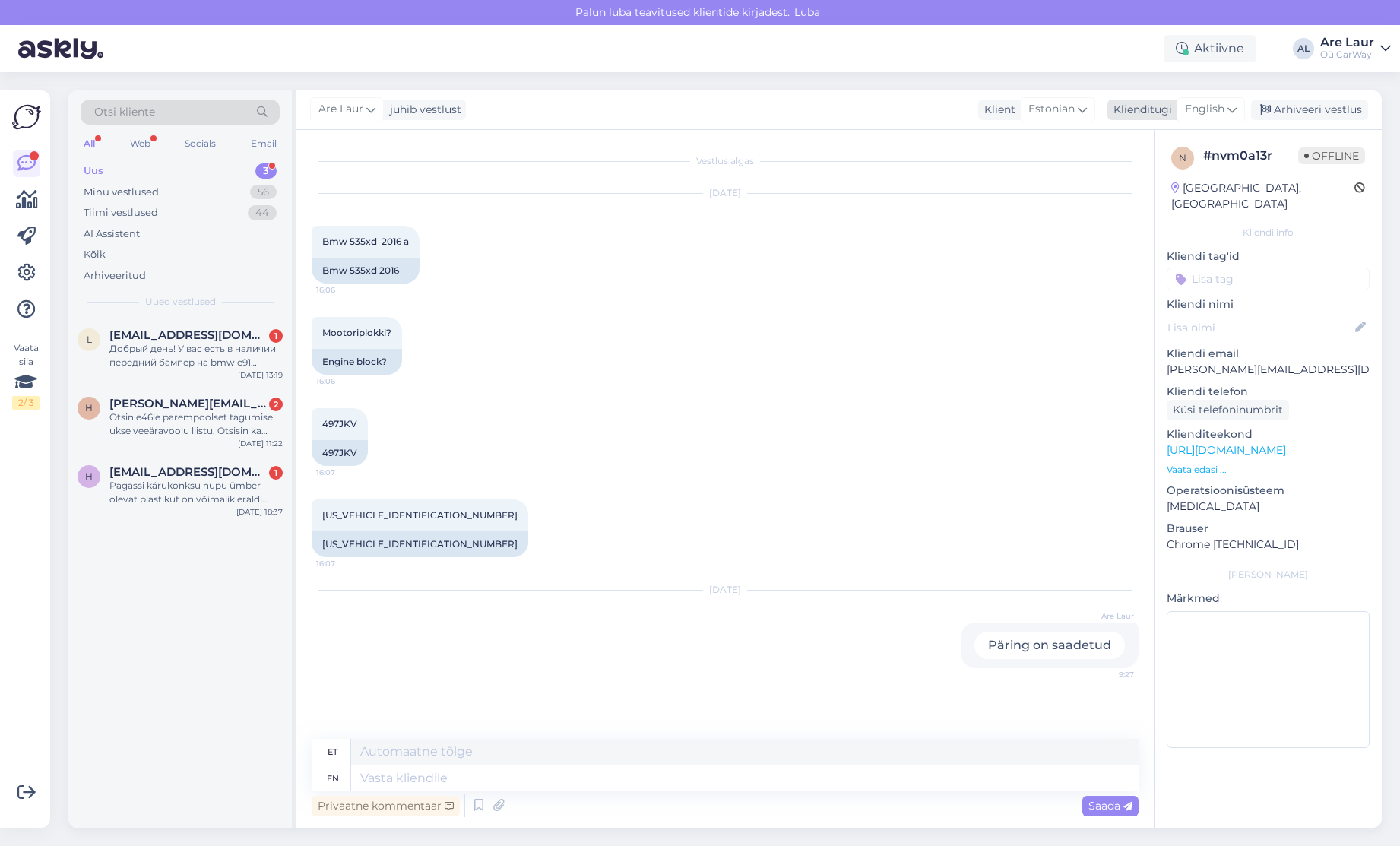
click at [1213, 116] on span "English" at bounding box center [1205, 109] width 40 height 16
click at [1177, 167] on link "Estonian" at bounding box center [1176, 177] width 167 height 24
click at [194, 491] on div "Pagassi kärukonksu nupu ümber olevat plastikut on võimalik eraldi tellida kusag…" at bounding box center [196, 493] width 173 height 28
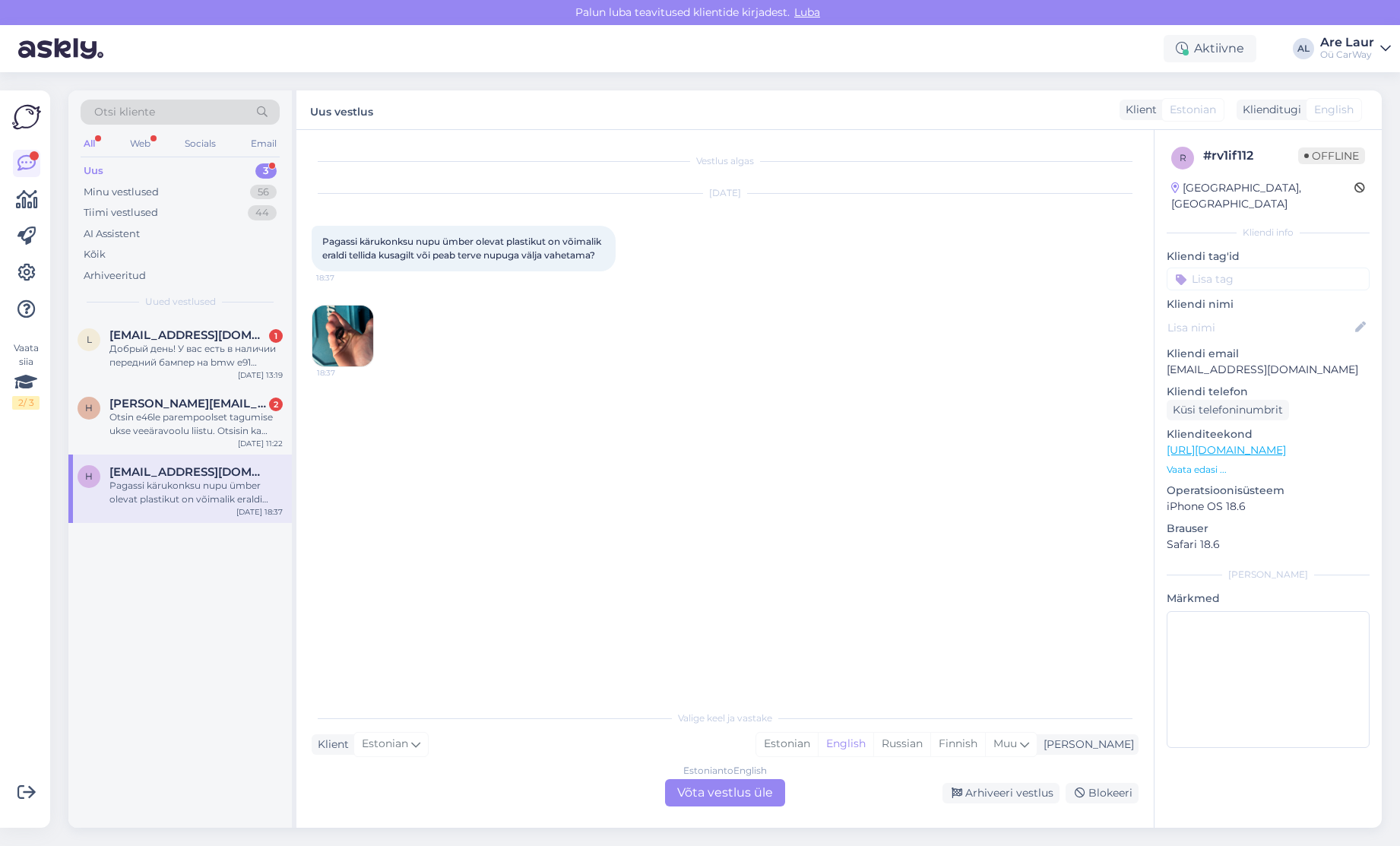
click at [334, 348] on img at bounding box center [343, 336] width 61 height 61
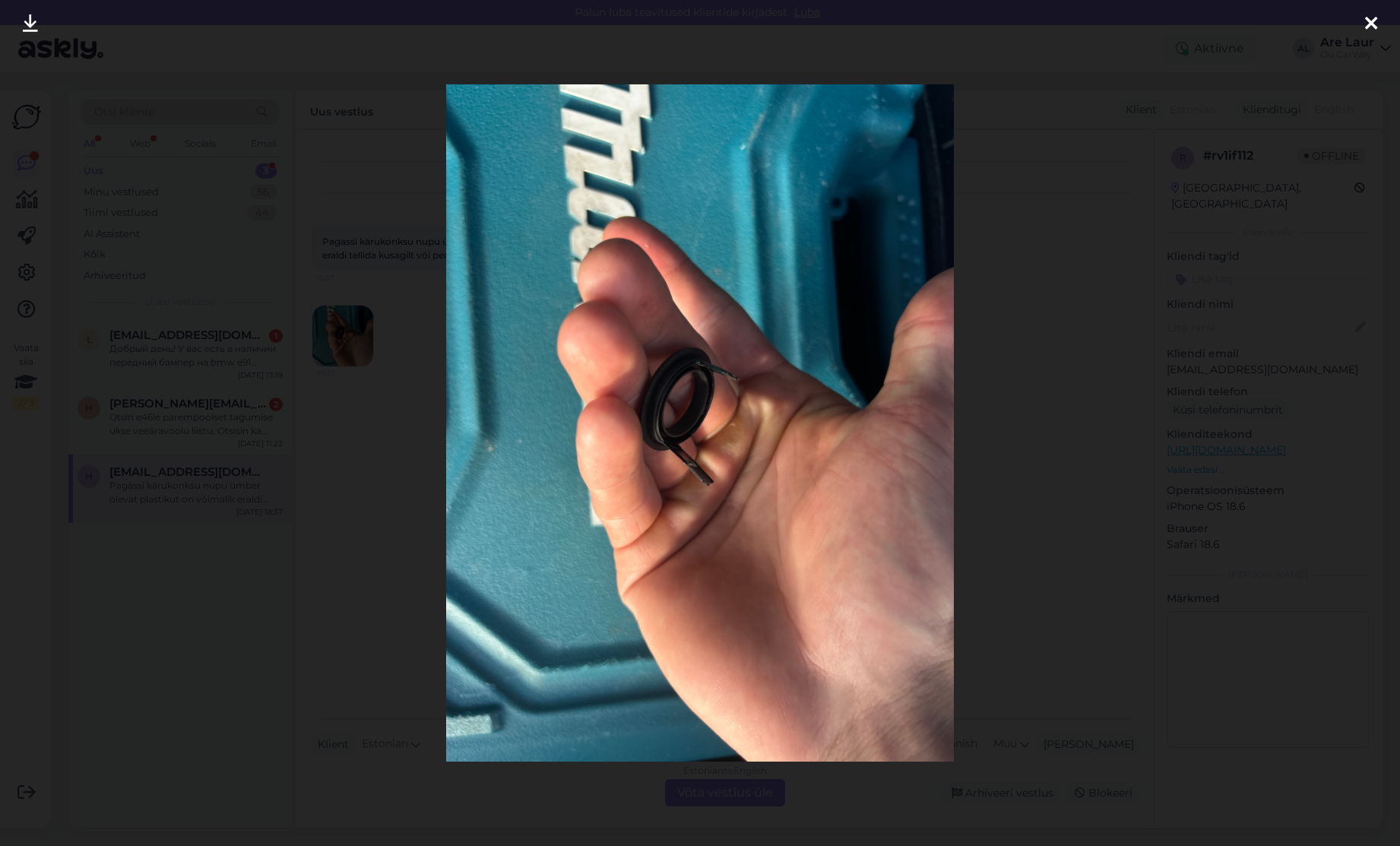
click at [1369, 22] on icon at bounding box center [1371, 24] width 12 height 20
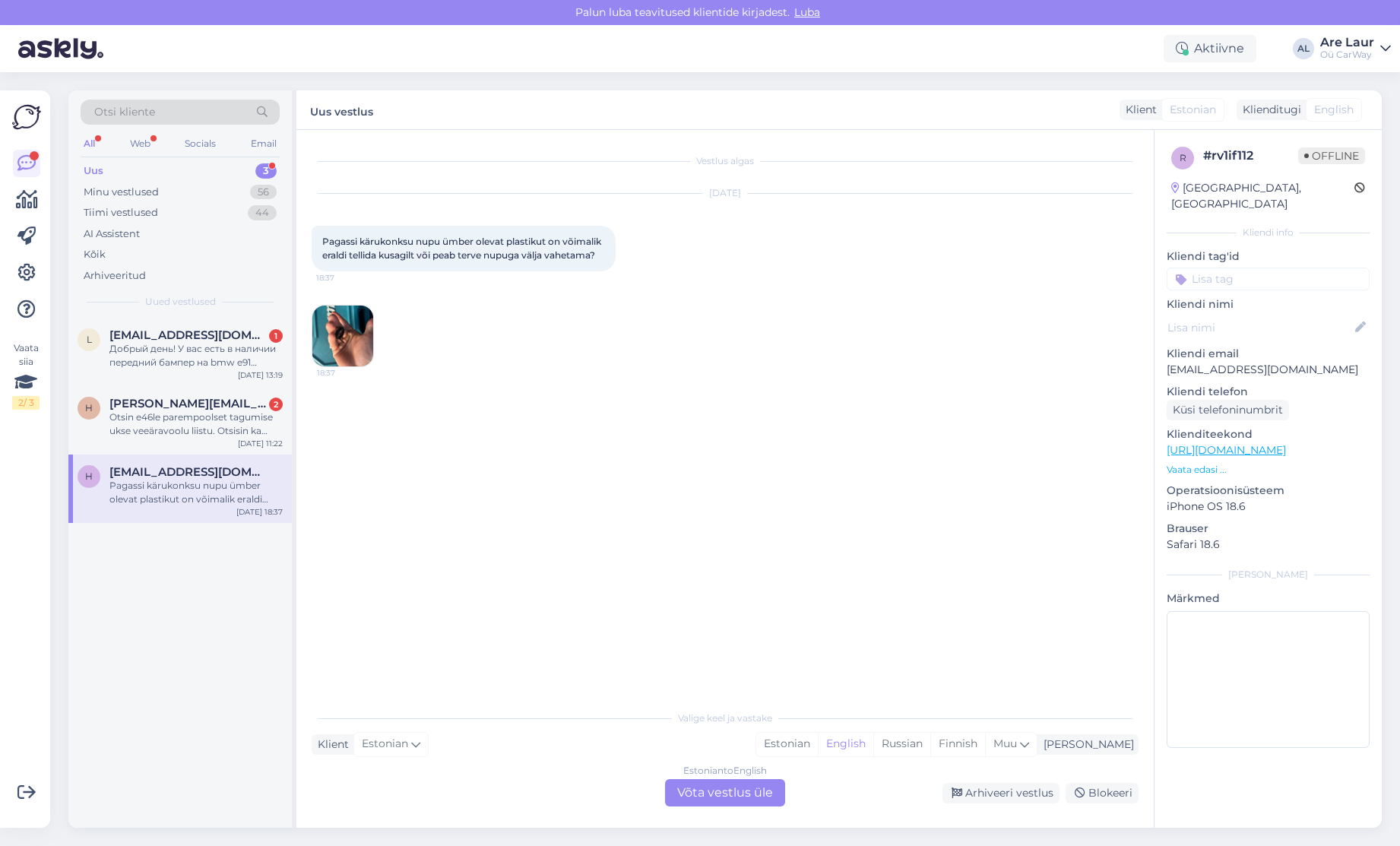
click at [354, 351] on img at bounding box center [343, 336] width 61 height 61
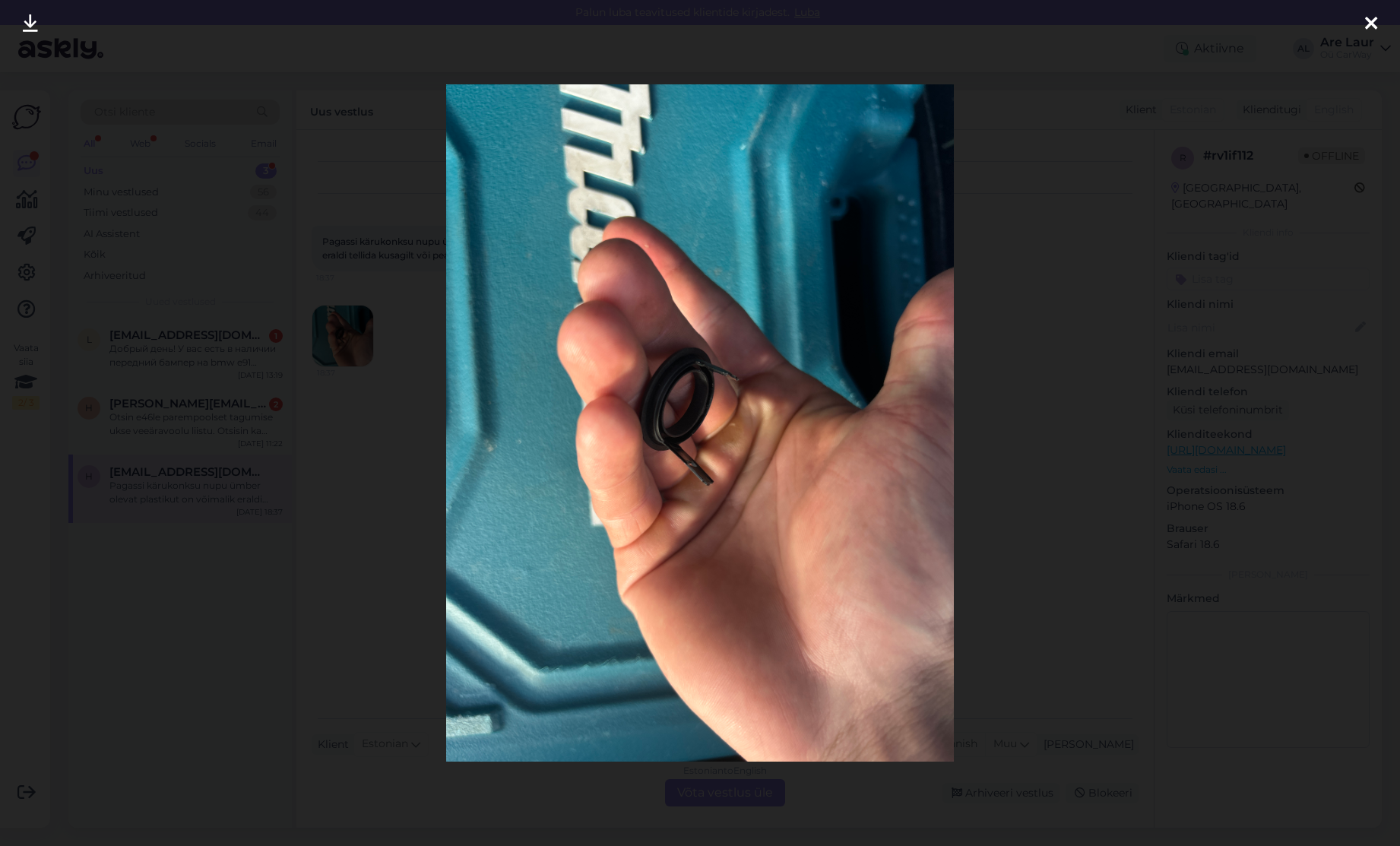
click at [1371, 23] on icon at bounding box center [1371, 24] width 12 height 20
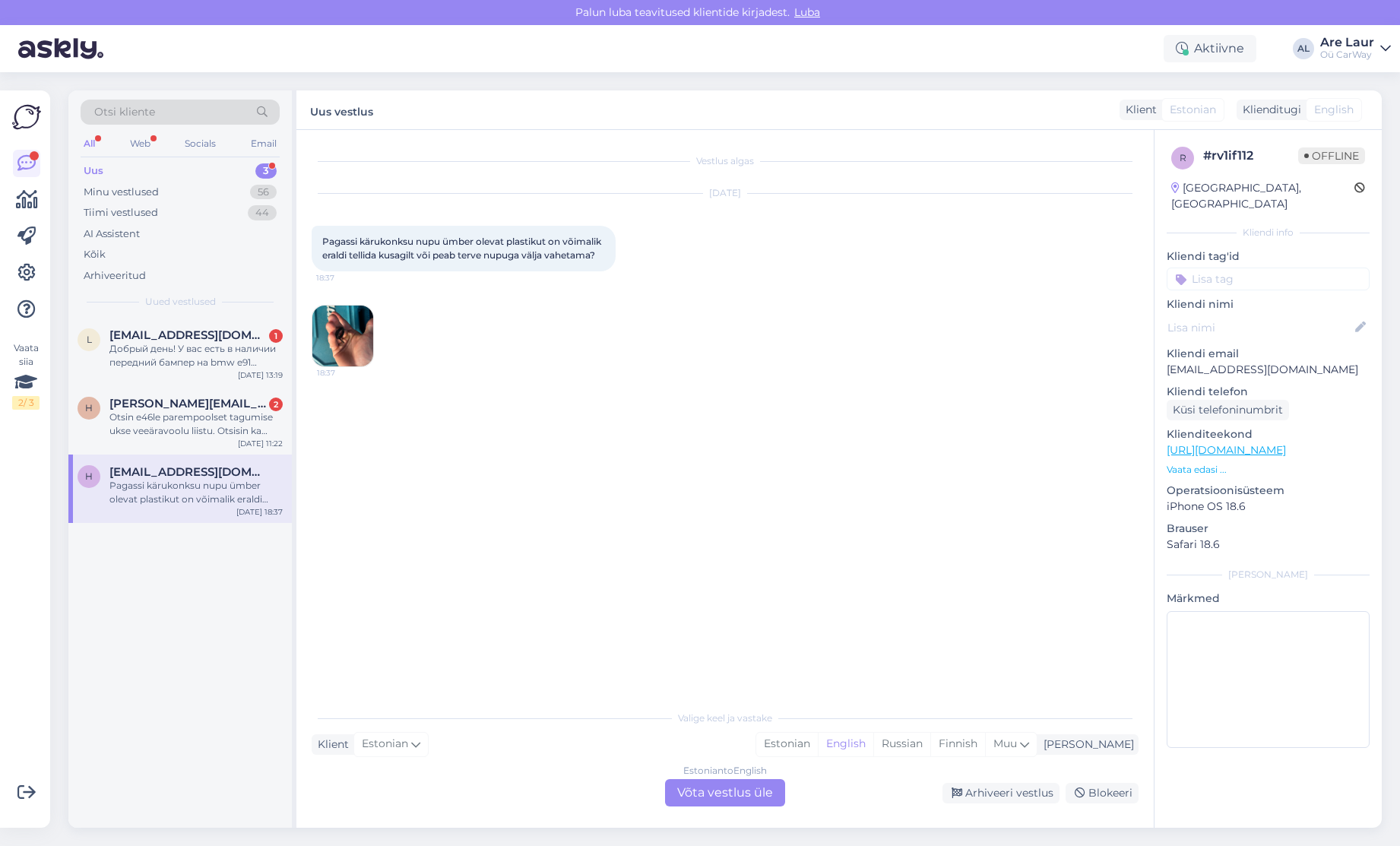
click at [730, 799] on div "Estonian to English Võta vestlus üle" at bounding box center [725, 793] width 120 height 28
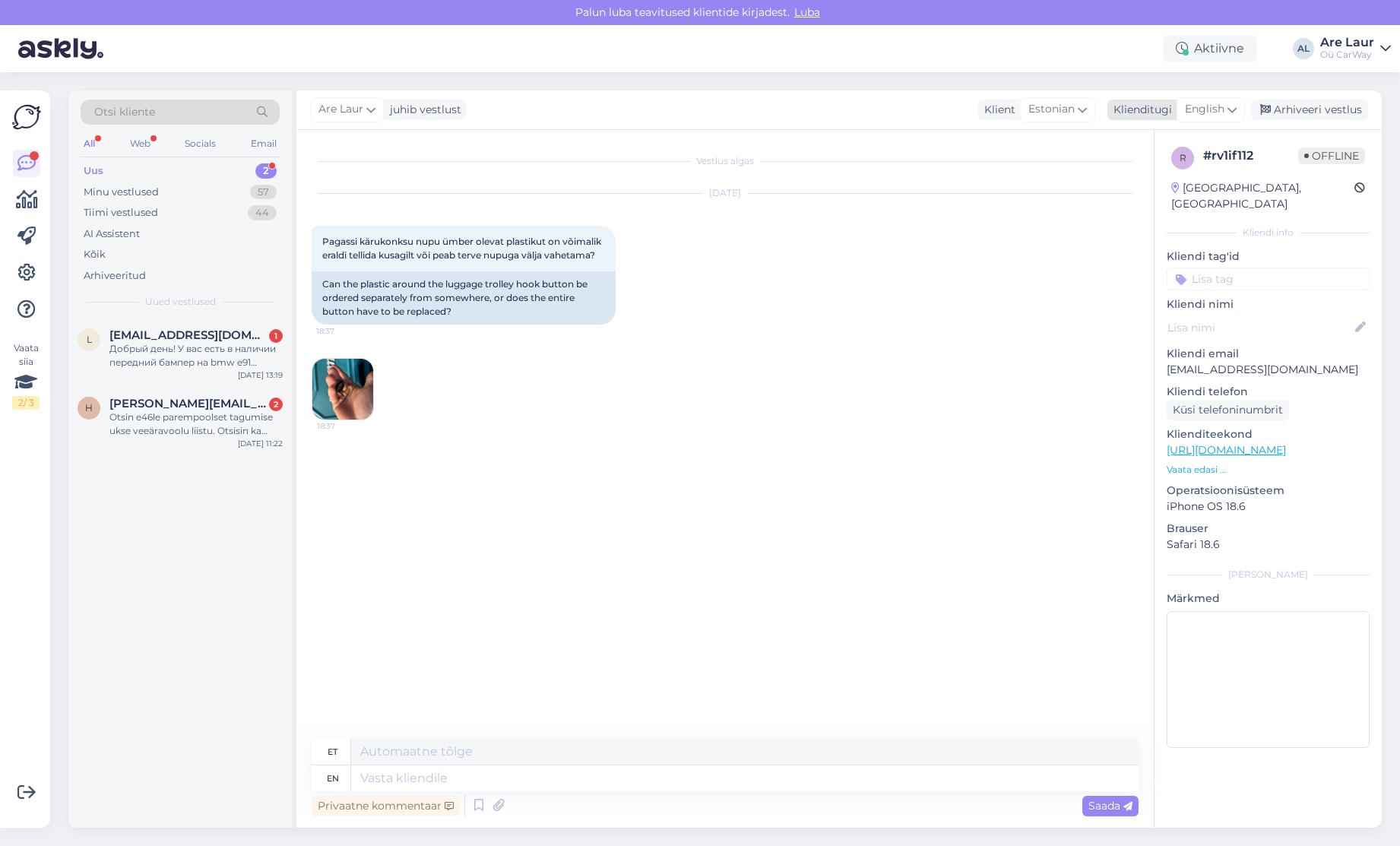
click at [1218, 101] on div "English" at bounding box center [1210, 109] width 69 height 24
click at [1168, 186] on link "Estonian" at bounding box center [1176, 177] width 167 height 24
click at [404, 770] on textarea at bounding box center [724, 775] width 827 height 32
type textarea "Tere, ei ole pakkuda sellist asja."
click at [1095, 804] on span "Saada" at bounding box center [1110, 806] width 44 height 14
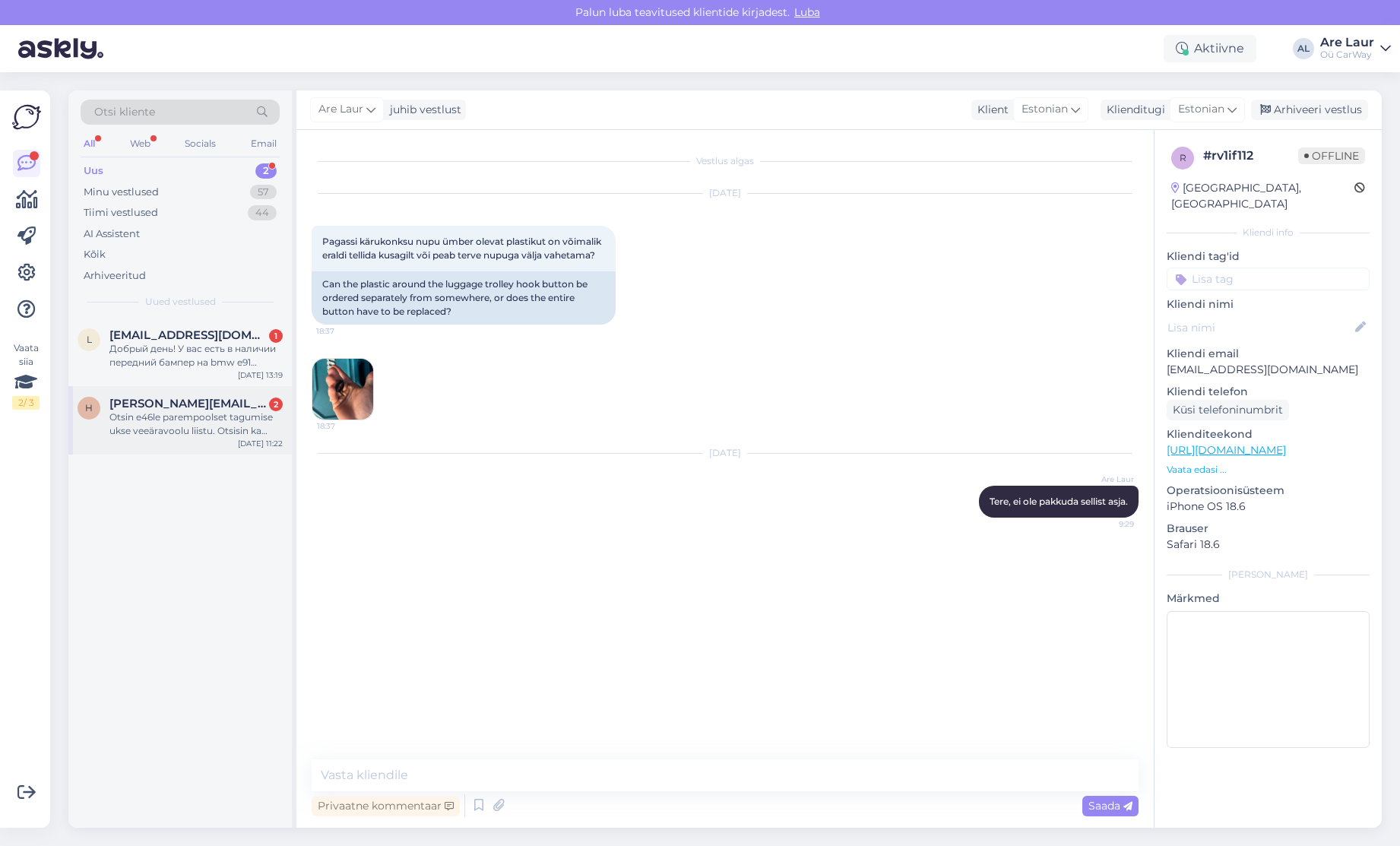
click at [186, 415] on div "Otsin e46le parempoolset tagumise ukse veeäravoolu liistu. Otsisin ka netist ag…" at bounding box center [196, 424] width 173 height 28
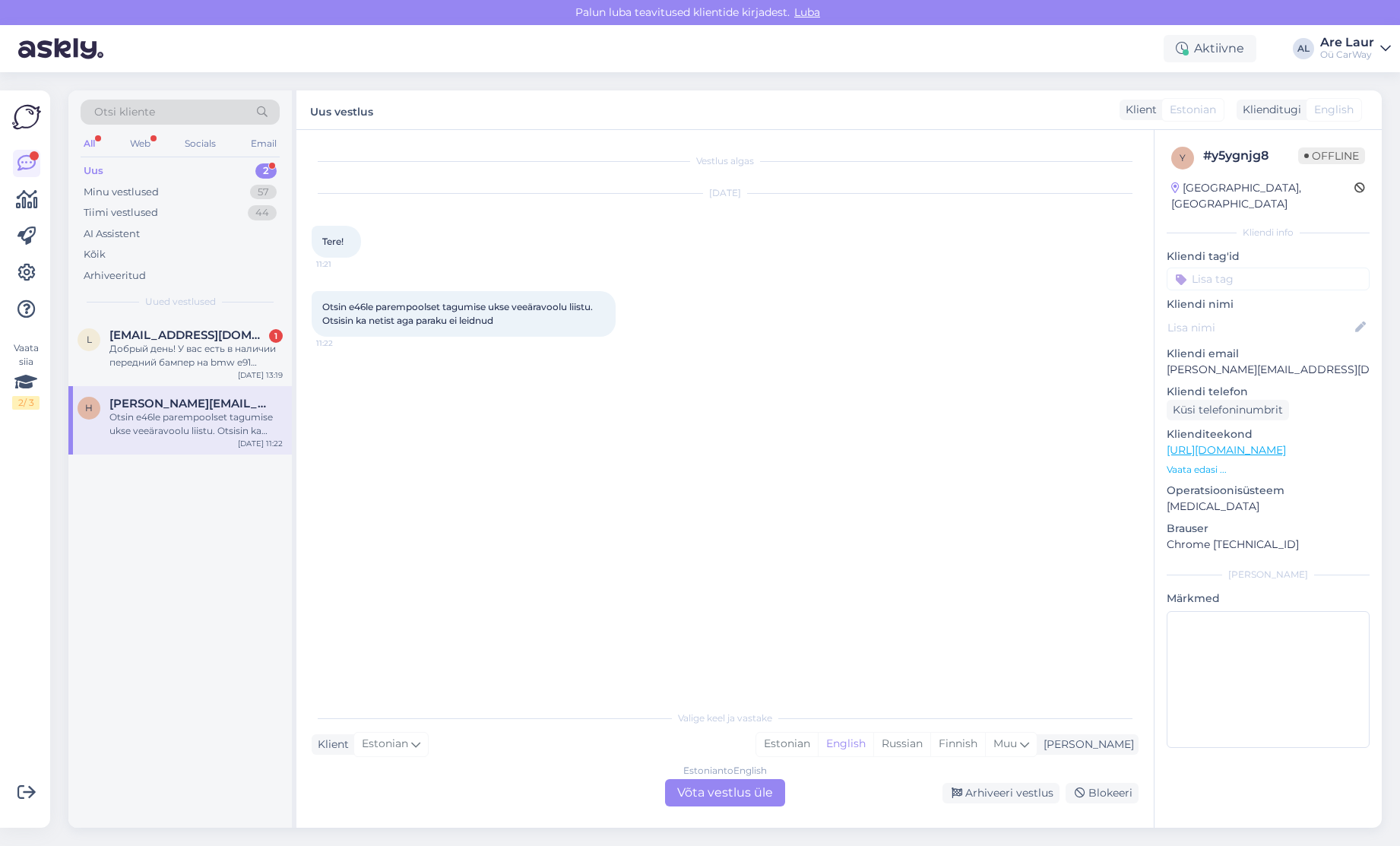
click at [727, 803] on div "Estonian to English Võta vestlus üle" at bounding box center [725, 793] width 120 height 28
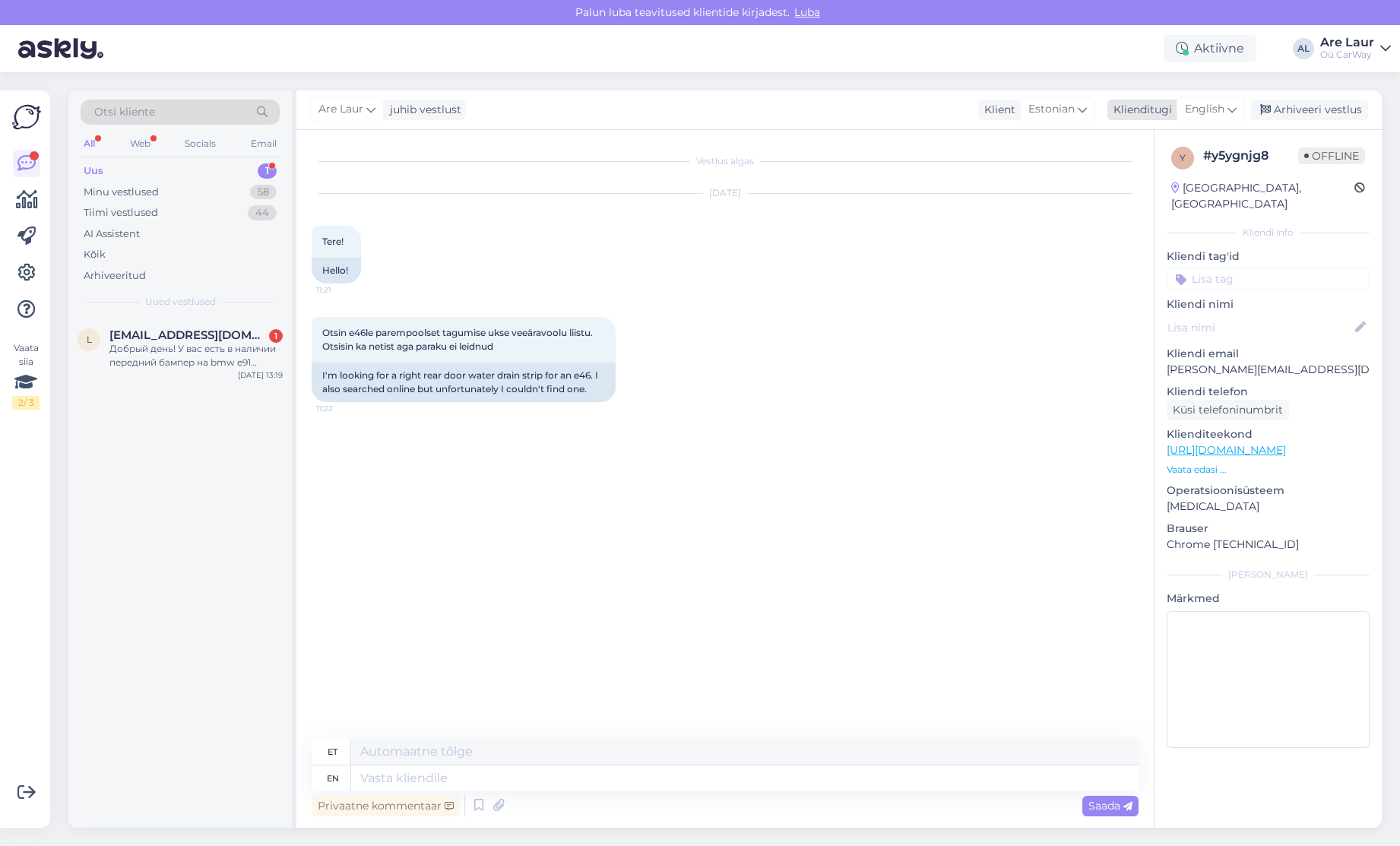
click at [1211, 119] on div "English" at bounding box center [1210, 109] width 69 height 24
click at [1170, 181] on link "Estonian" at bounding box center [1176, 177] width 167 height 24
click at [451, 772] on textarea at bounding box center [724, 775] width 827 height 32
type textarea "Tere, kas [PERSON_NAME] silmas akna all servas jooksvat liistu?"
click at [1096, 803] on span "Saada" at bounding box center [1110, 806] width 44 height 14
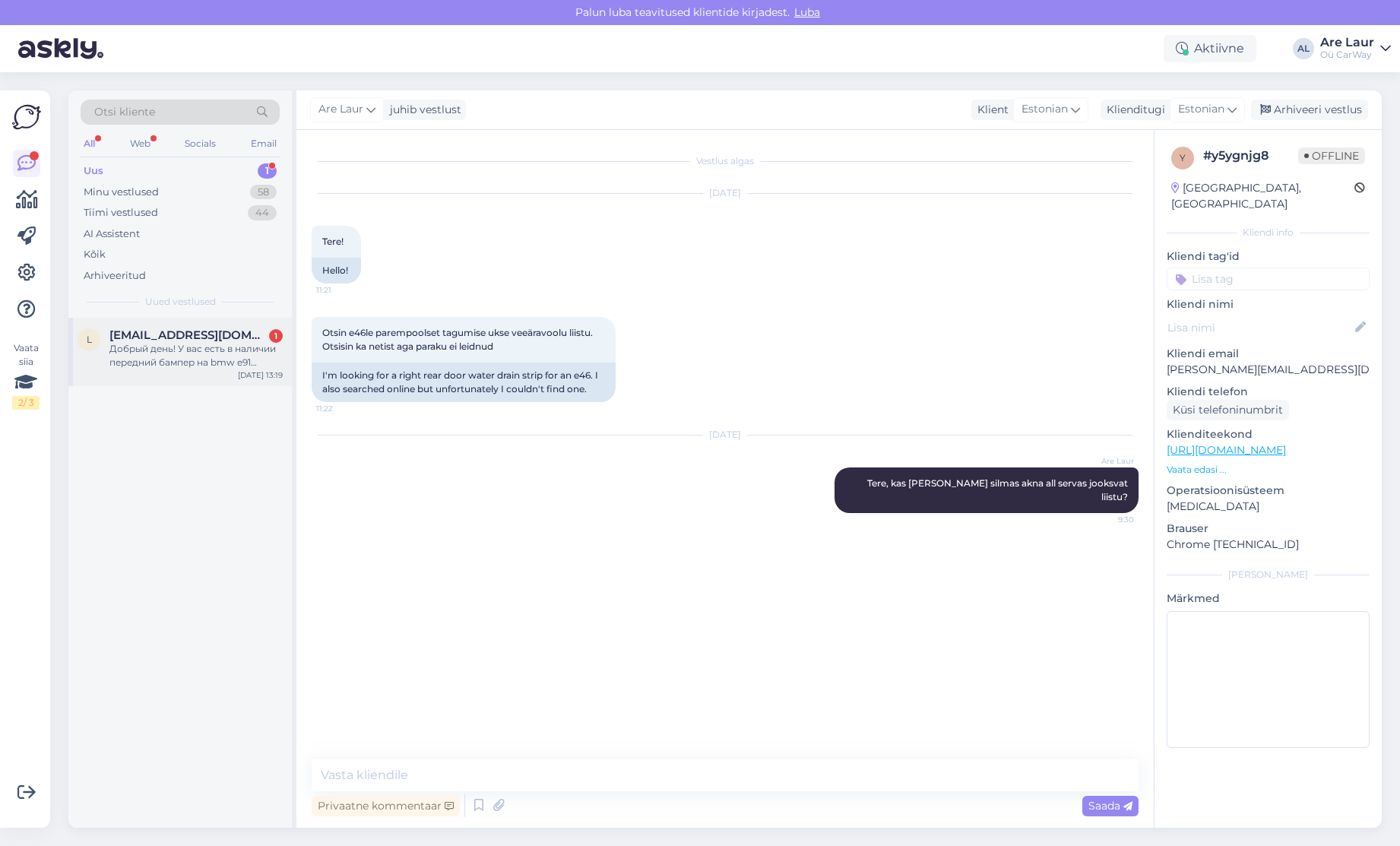
click at [181, 340] on span "[EMAIL_ADDRESS][DOMAIN_NAME]" at bounding box center [188, 335] width 158 height 14
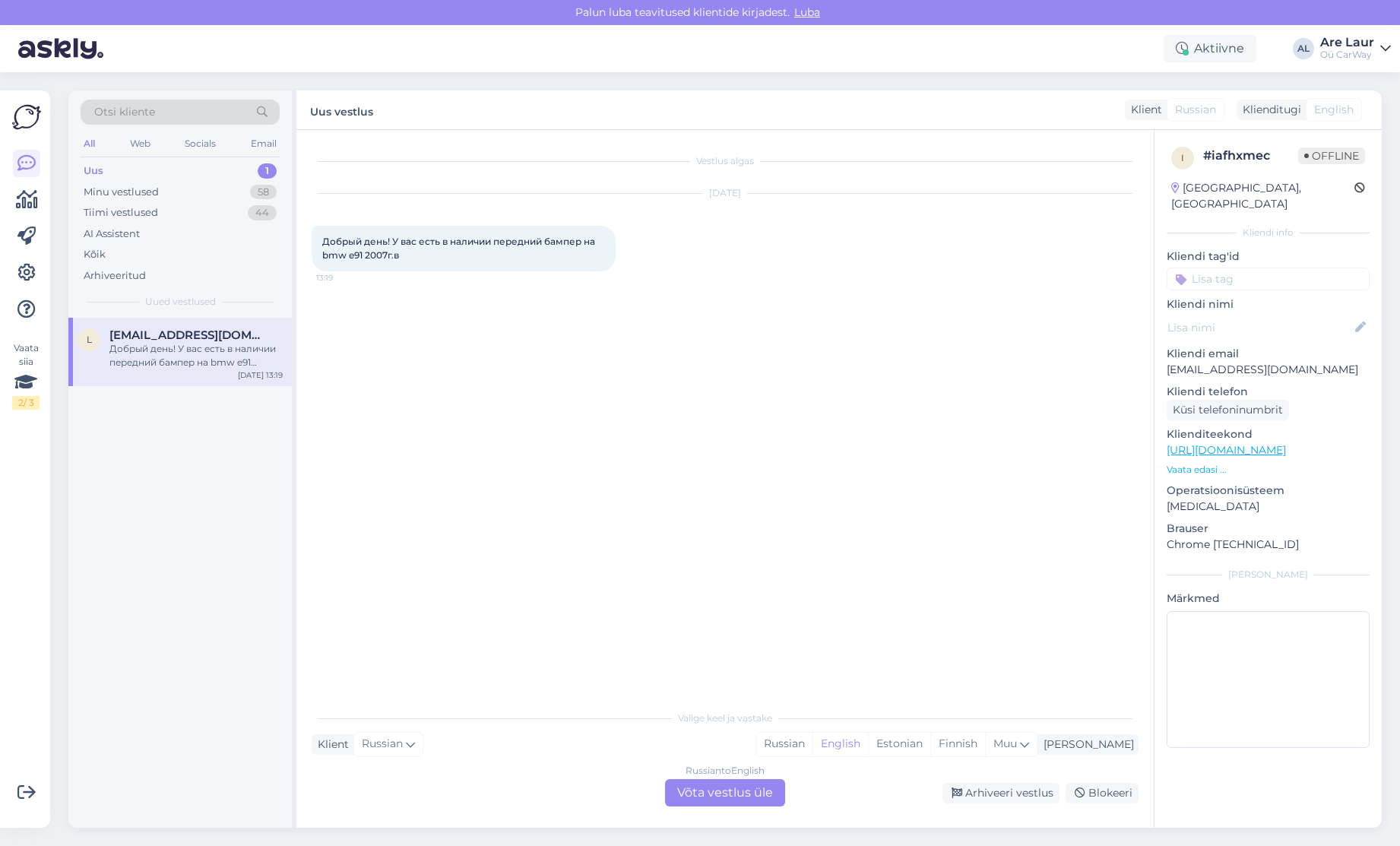
click at [734, 793] on div "Russian to English Võta vestlus üle" at bounding box center [725, 793] width 120 height 28
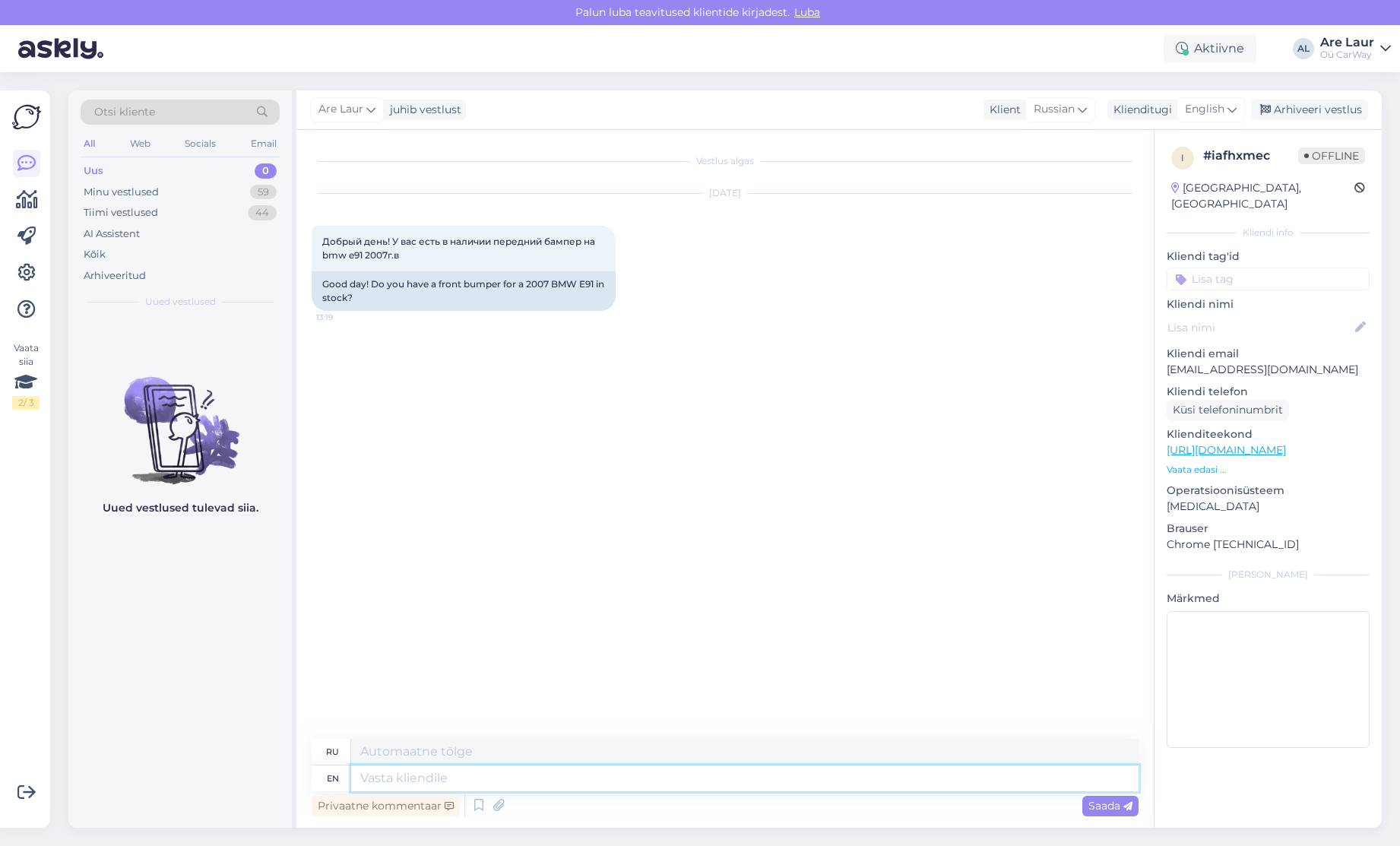
click at [448, 783] on textarea at bounding box center [745, 778] width 788 height 26
type textarea "Hello"
type textarea "Привет"
type textarea "Hello,"
type textarea "Привет,"
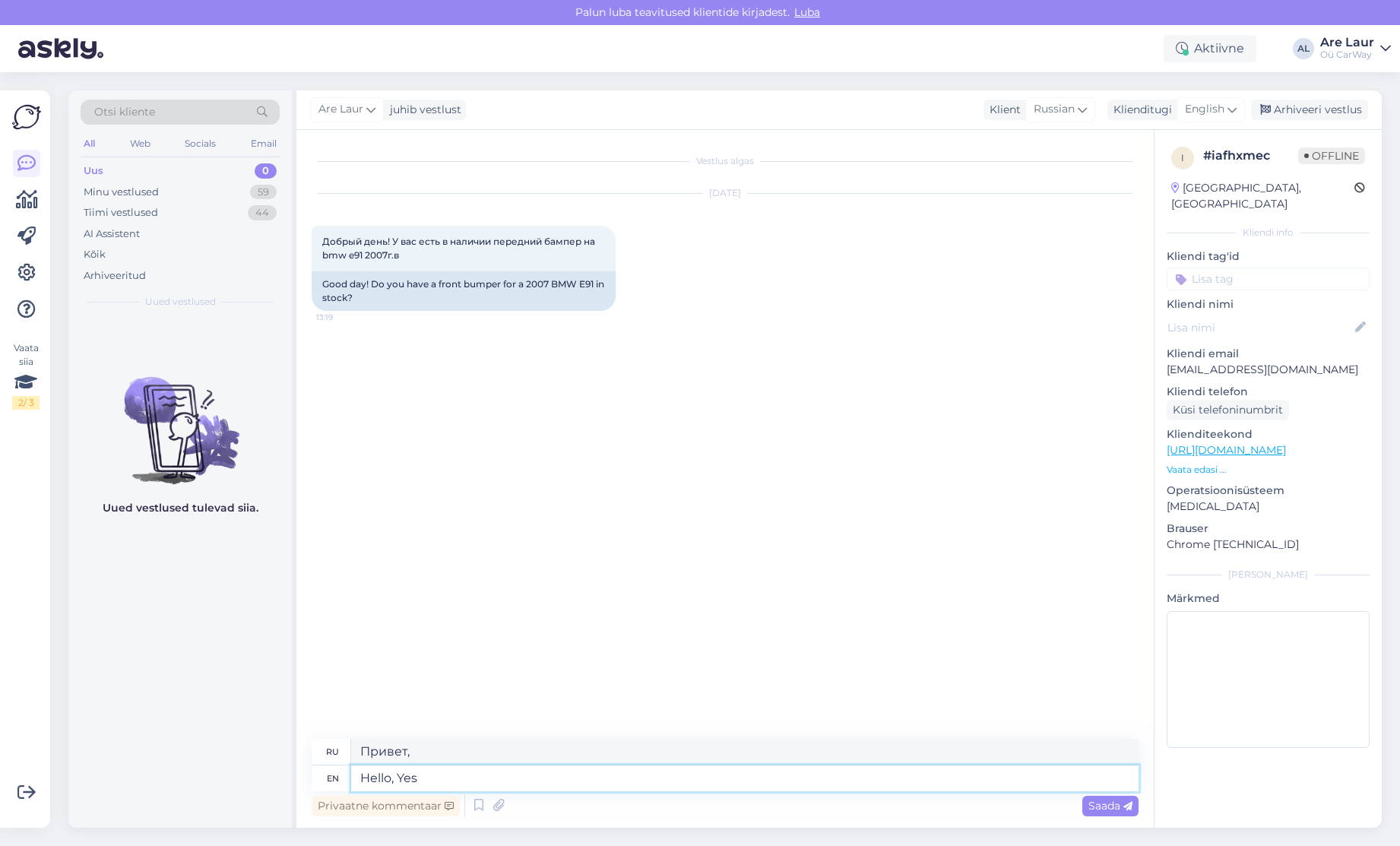
type textarea "Hello, Yes"
type textarea "Привет, да"
type textarea "Hello, Yes we"
type textarea "Здравствуйте, да, мы"
type textarea "Hello, Yes we have"
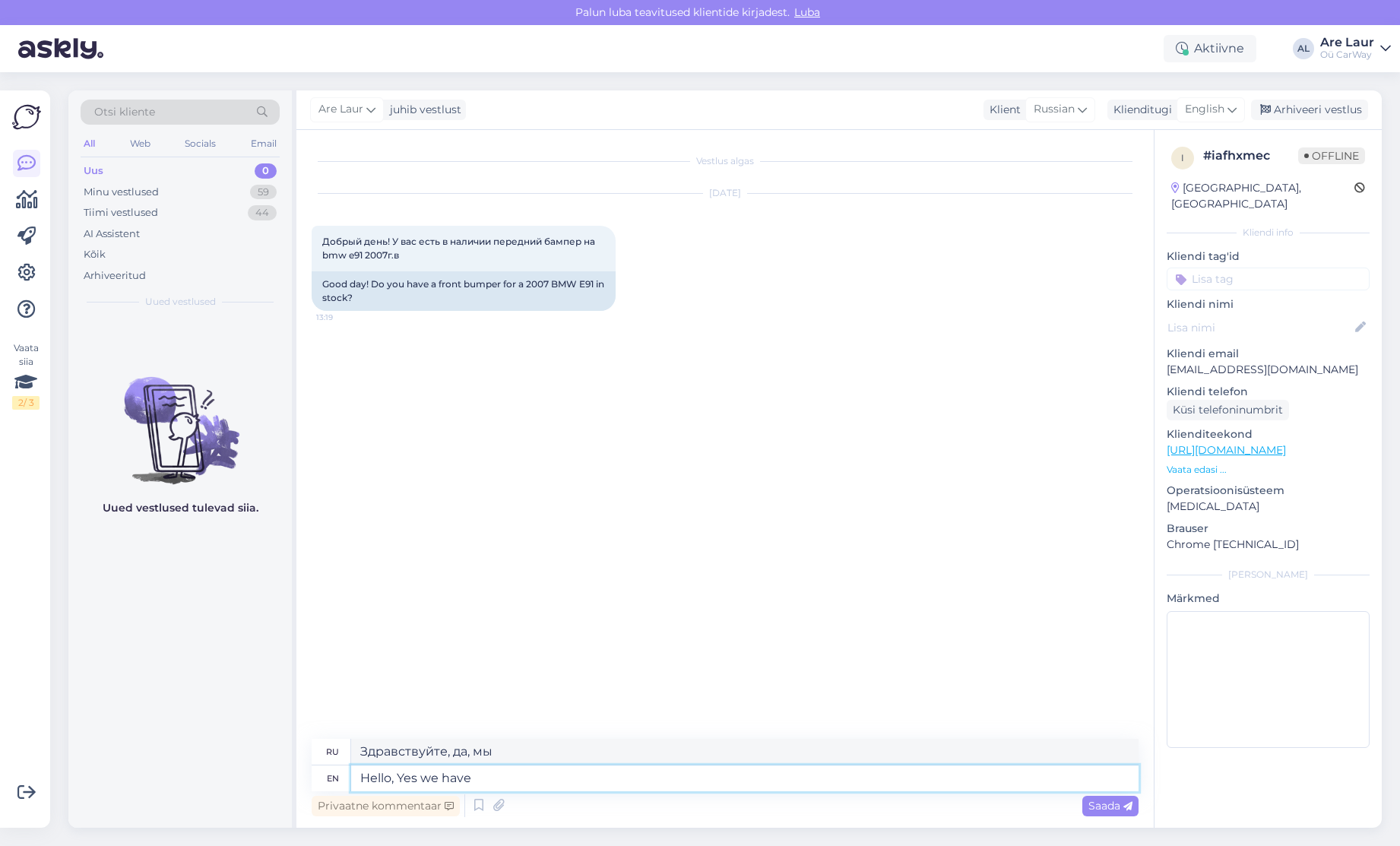
type textarea "Здравствуйте, да, у нас есть"
type textarea "Hello, Yes we have standart"
type textarea "Здравствуйте, да, у нас есть стандарт."
type textarea "Hello, Yes we have standart one"
type textarea "Здравствуйте, да, у нас есть стандартный."
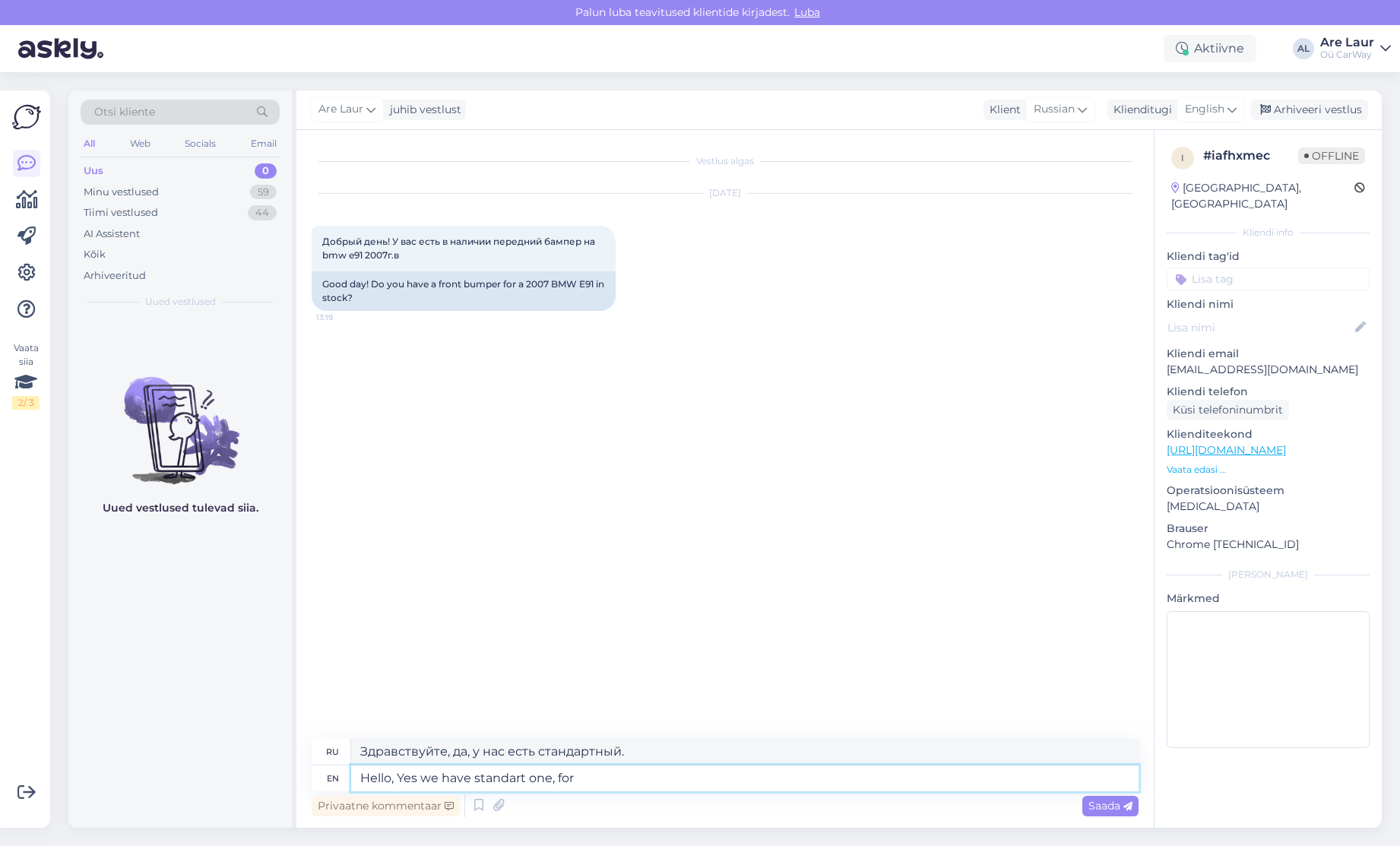
type textarea "Hello, Yes we have standart one, for"
type textarea "Здравствуйте, да, у нас есть стандартный, для"
type textarea "Hello, Yes we have standart one,"
type textarea "Здравствуйте, да, у нас есть стандартный."
type textarea "Hello, Yes we have standart one -"
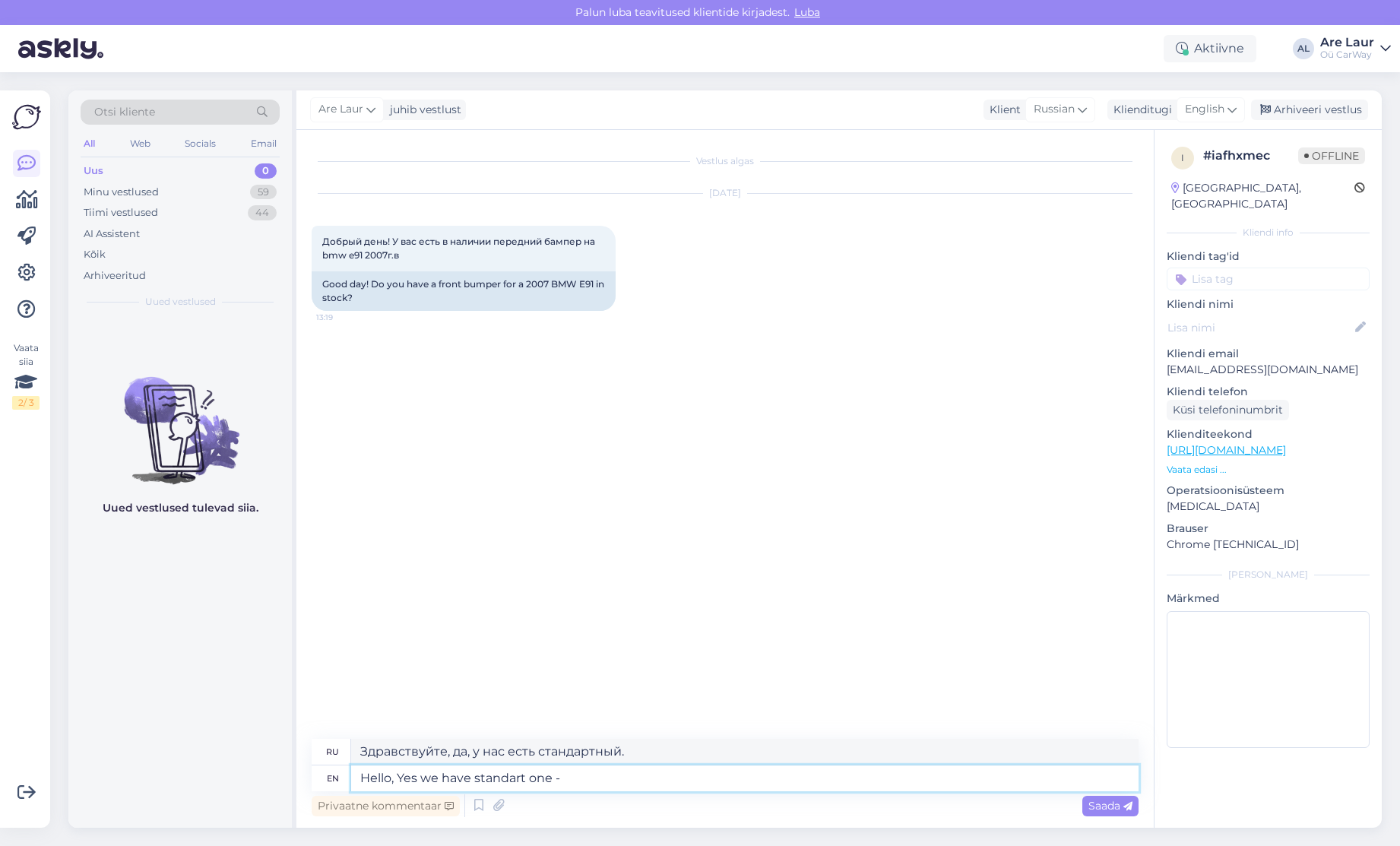
type textarea "Здравствуйте, да, у нас есть стандартный -"
type textarea "Hello, Yes we have standart one - 145€"
type textarea "Здравствуйте, да, у нас есть стандартный - 145 евро."
type textarea "Hello, Yes we have standart one - 145€"
click at [1112, 806] on span "Saada" at bounding box center [1110, 806] width 44 height 14
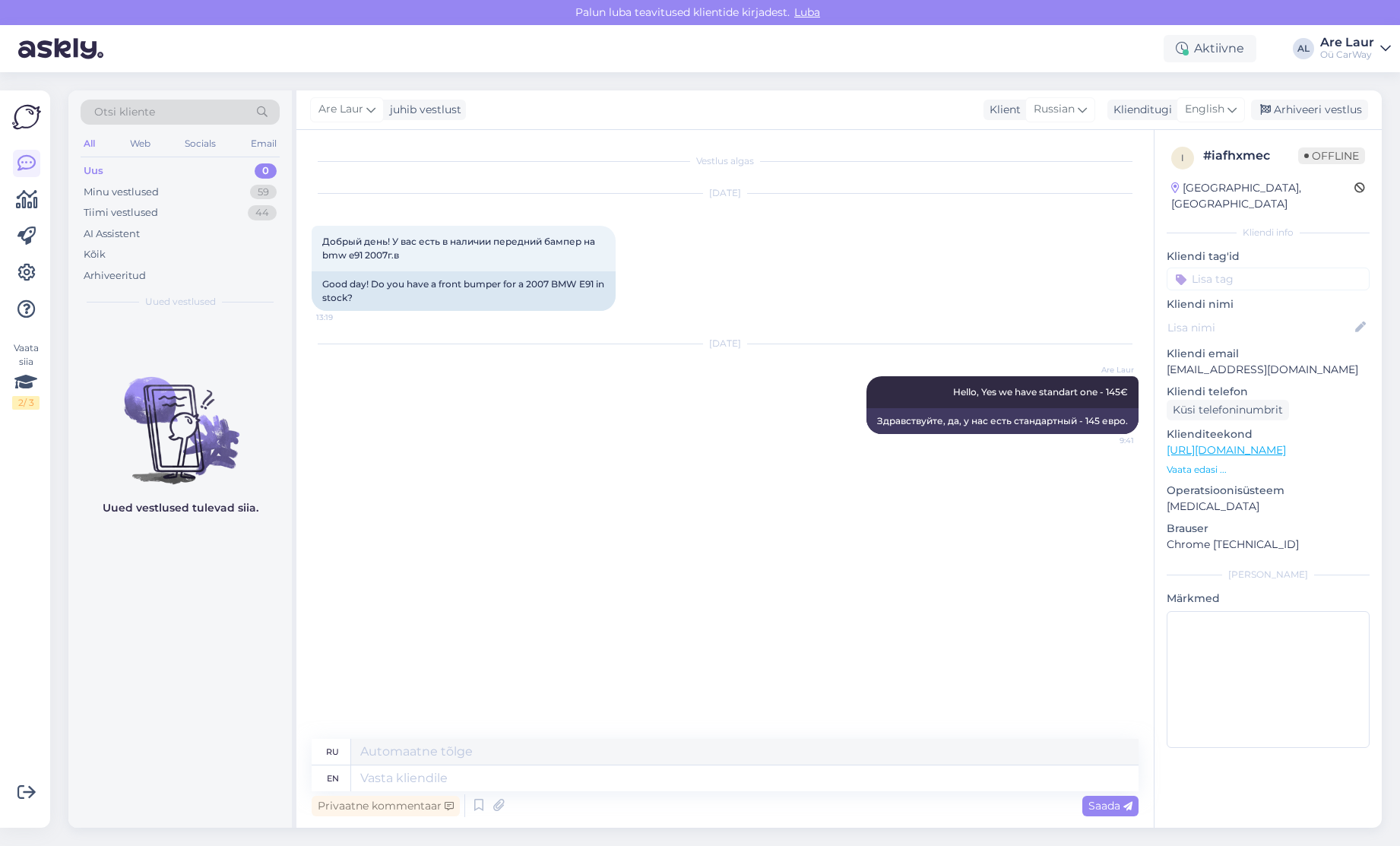
click at [162, 173] on div "Uus 0" at bounding box center [180, 171] width 200 height 22
click at [161, 167] on div "Uus 0" at bounding box center [180, 171] width 200 height 22
click at [111, 161] on div "Uus 0" at bounding box center [180, 171] width 200 height 22
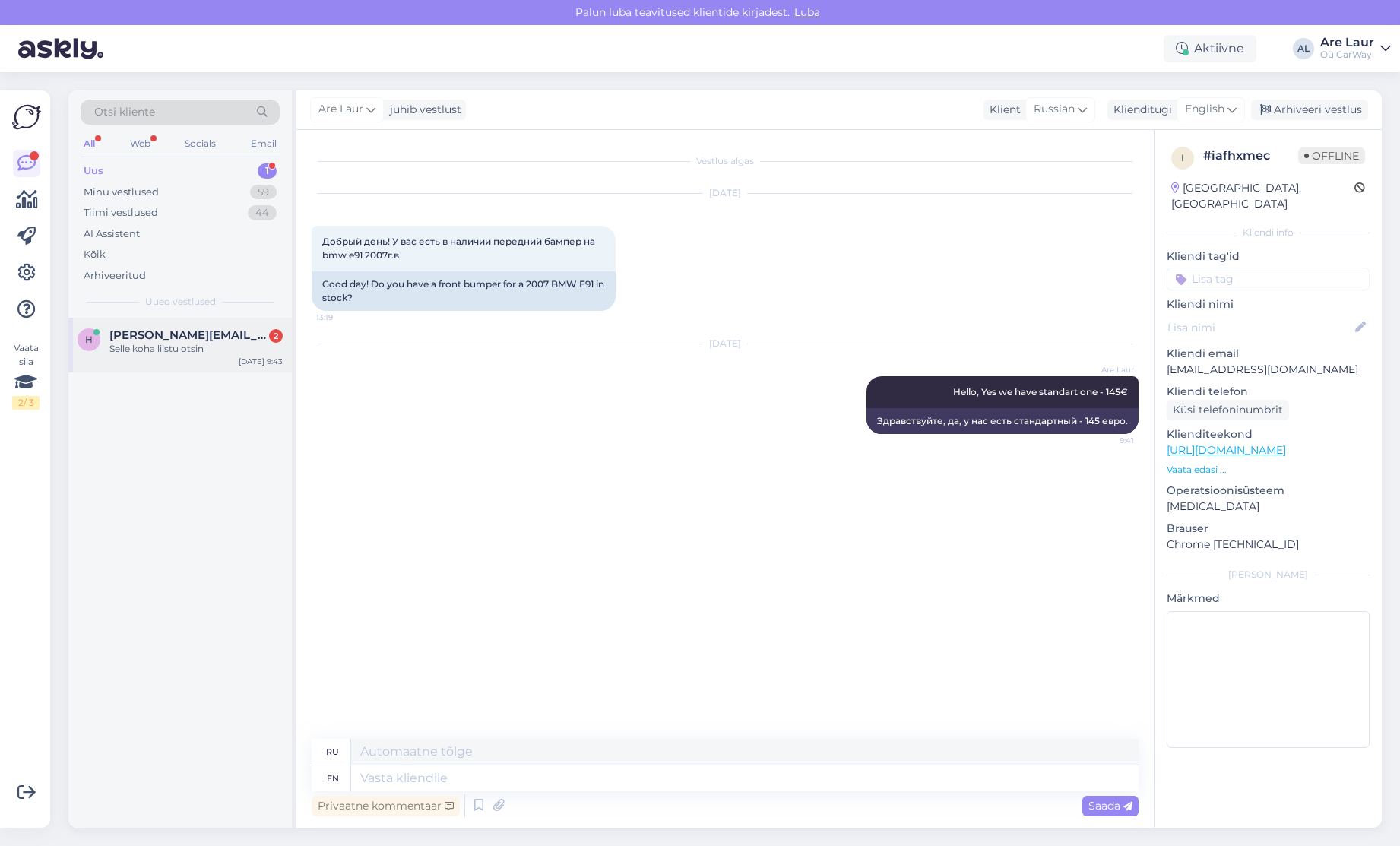
click at [185, 344] on div "Selle koha liistu otsin" at bounding box center [196, 349] width 173 height 14
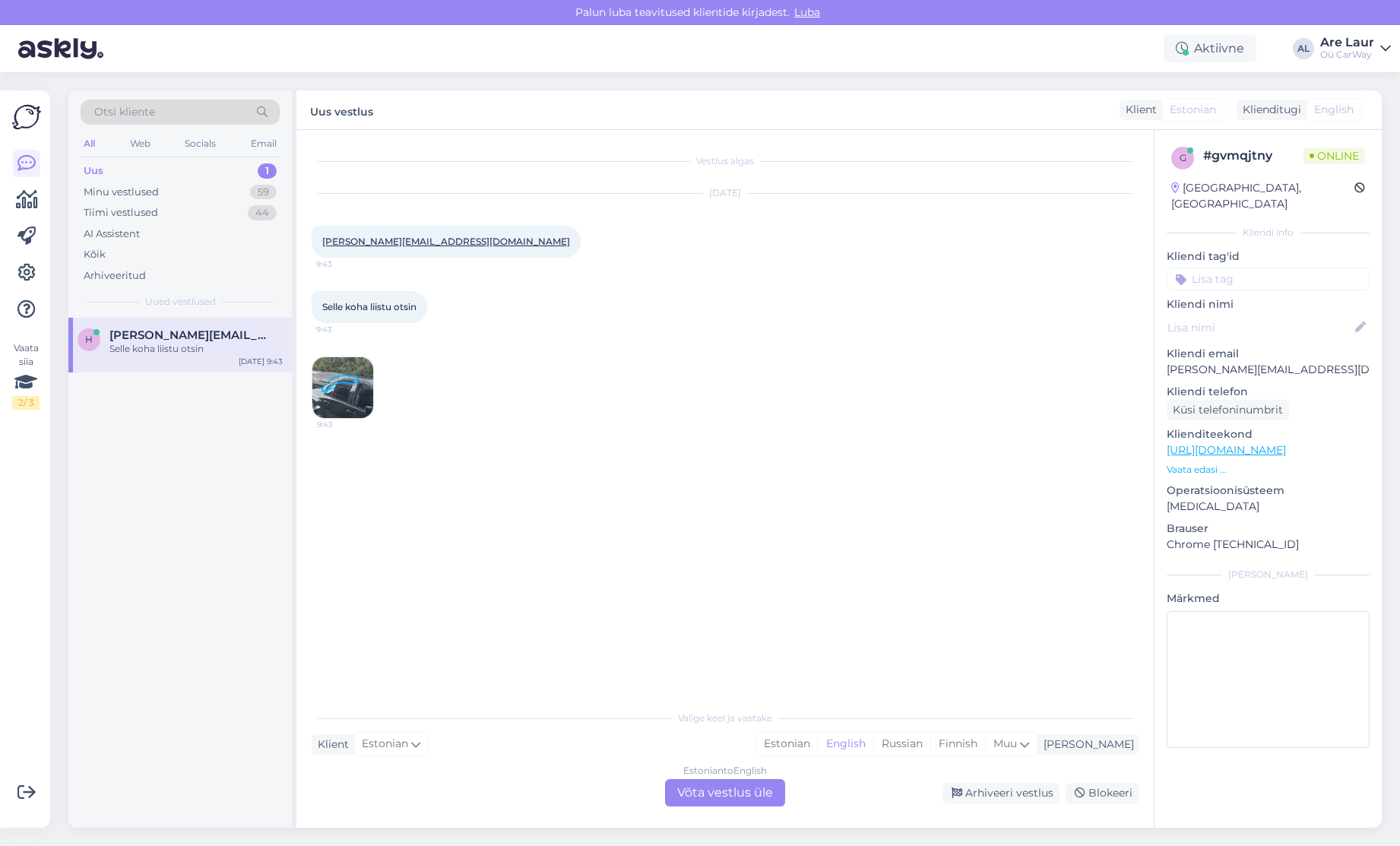
click at [341, 402] on img at bounding box center [343, 388] width 61 height 61
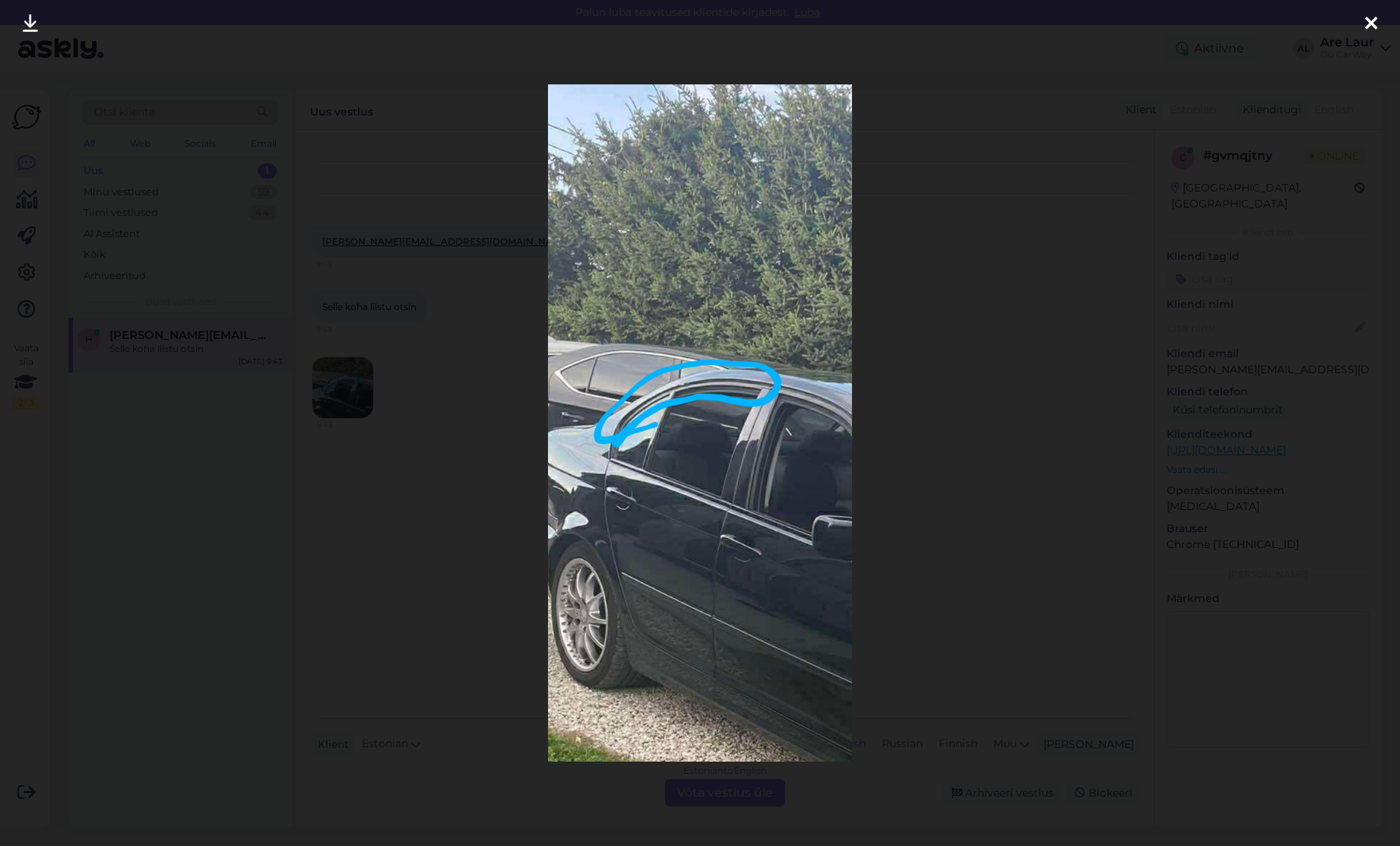
click at [1377, 23] on div at bounding box center [1371, 23] width 30 height 48
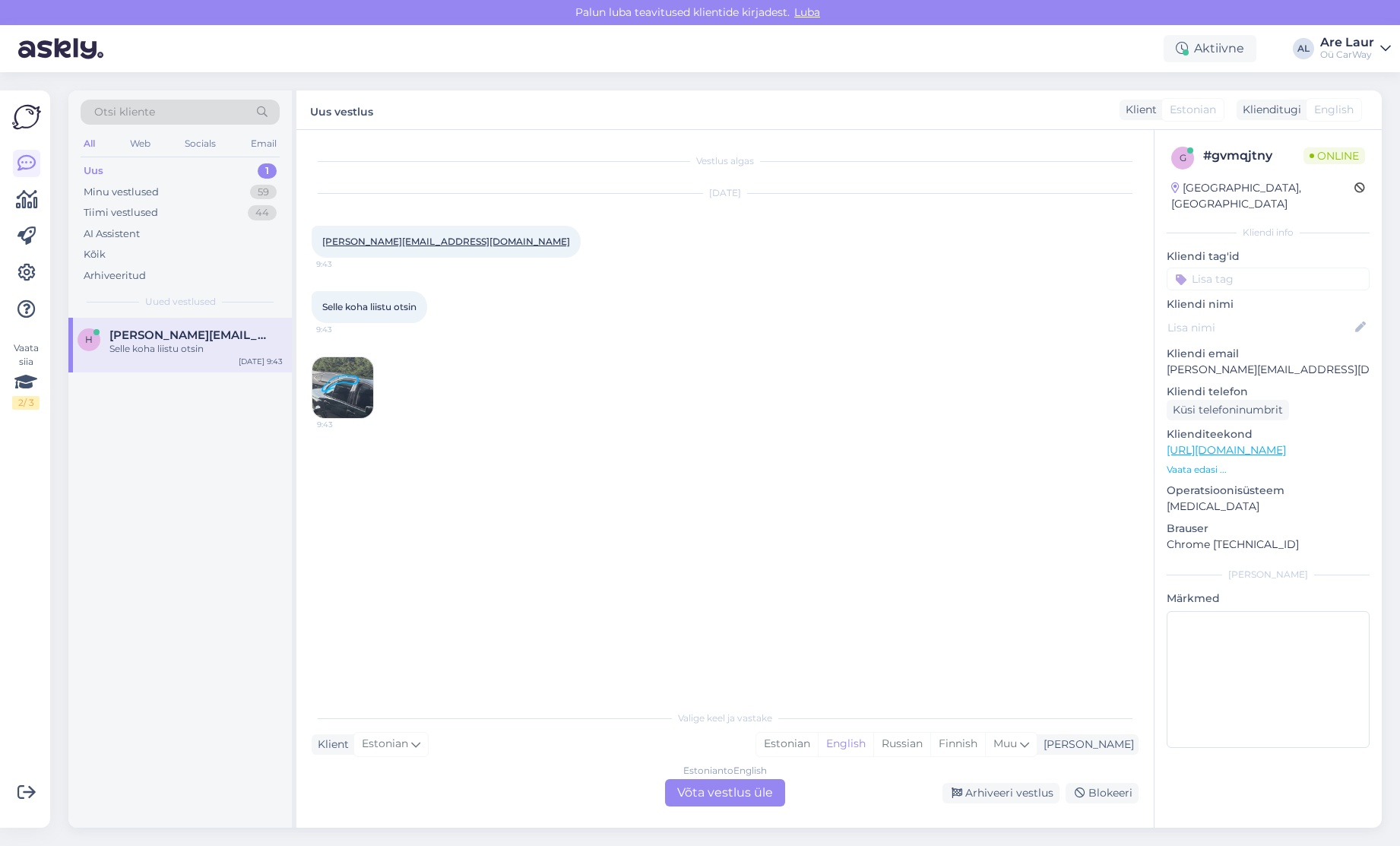
click at [323, 381] on img at bounding box center [343, 388] width 61 height 61
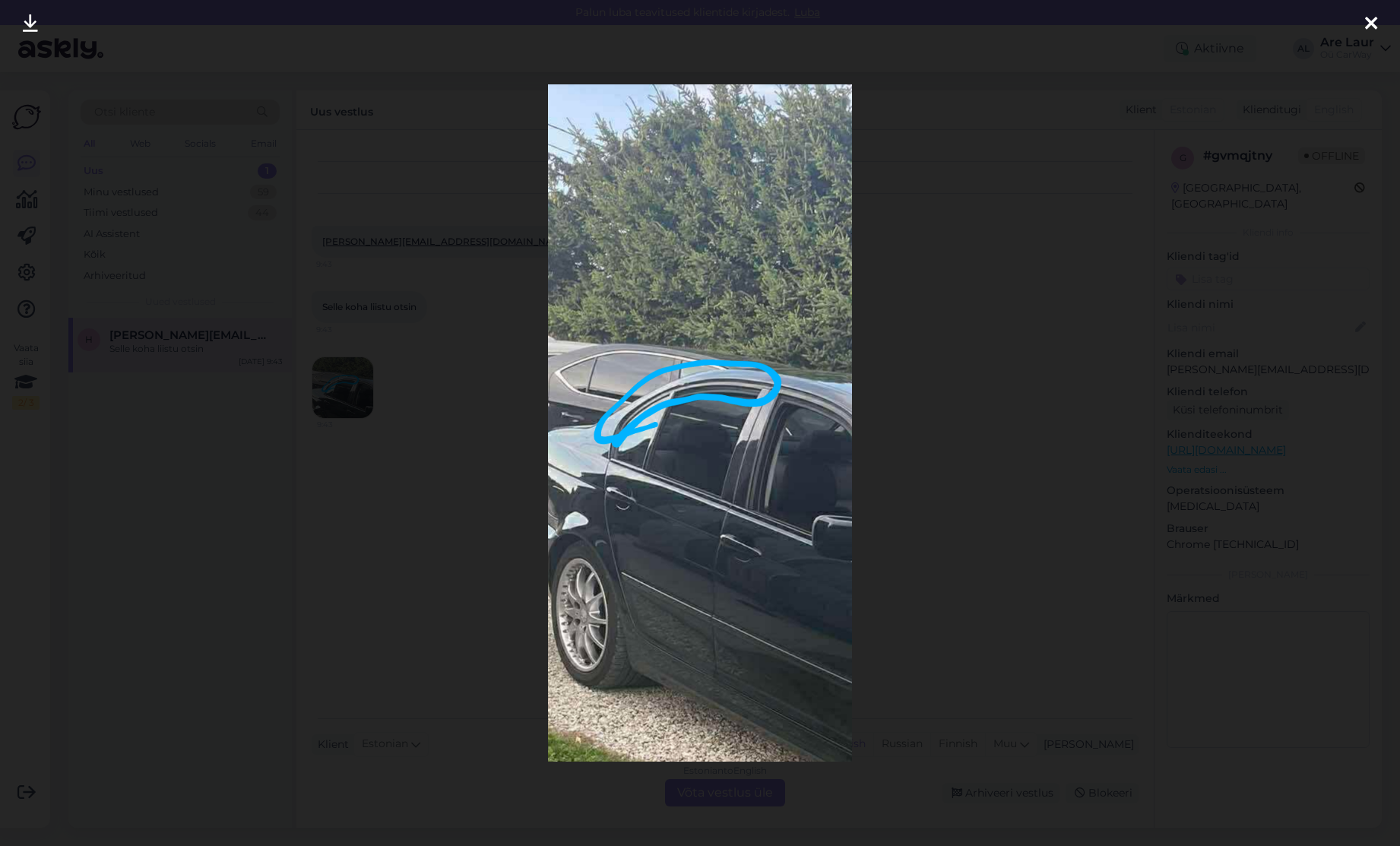
click at [1380, 26] on div at bounding box center [1371, 23] width 30 height 48
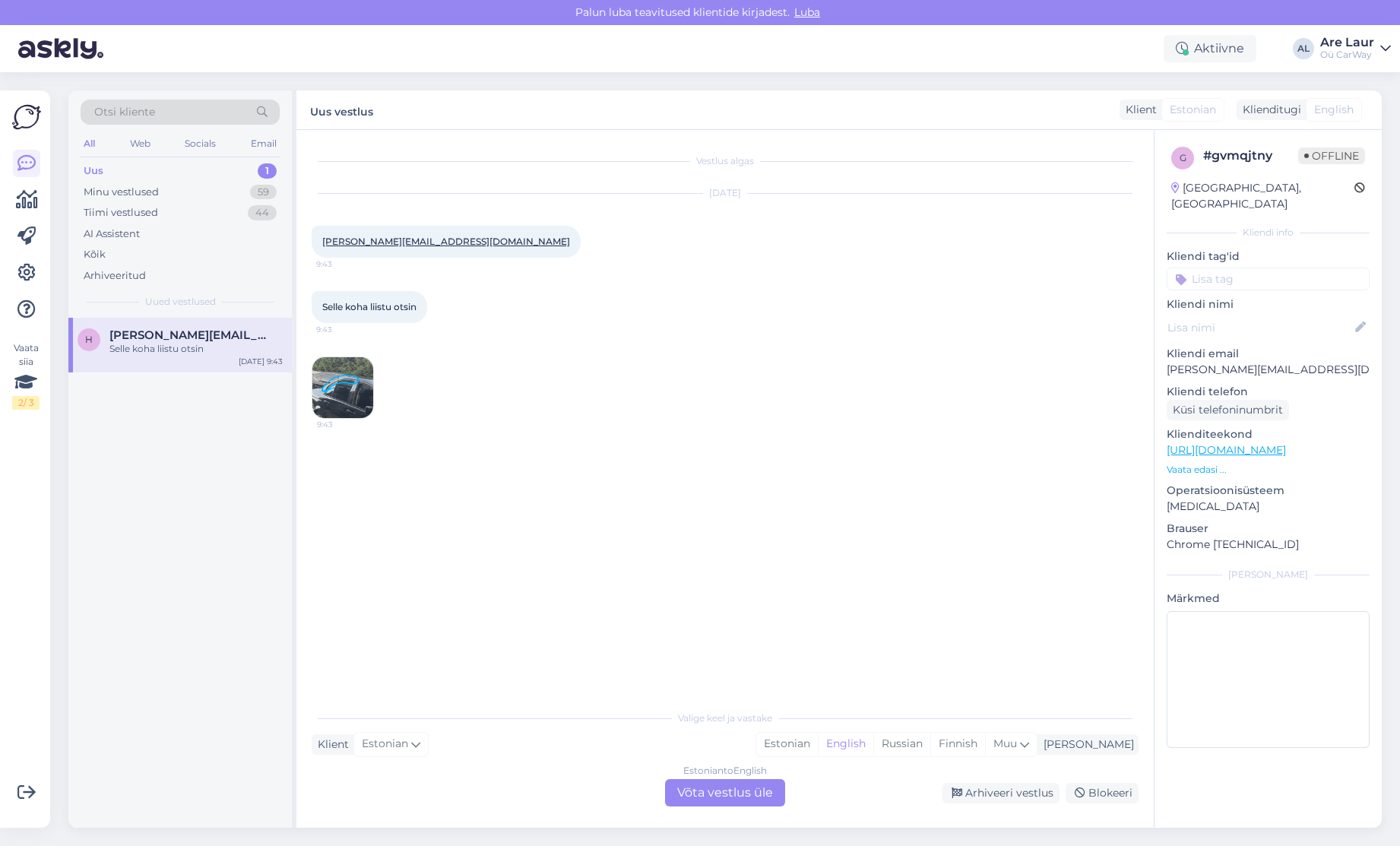
click at [126, 167] on div "Uus 1" at bounding box center [180, 171] width 200 height 22
click at [118, 167] on div "Uus 1" at bounding box center [180, 171] width 200 height 22
click at [711, 788] on div "Estonian to English Võta vestlus üle" at bounding box center [725, 793] width 120 height 28
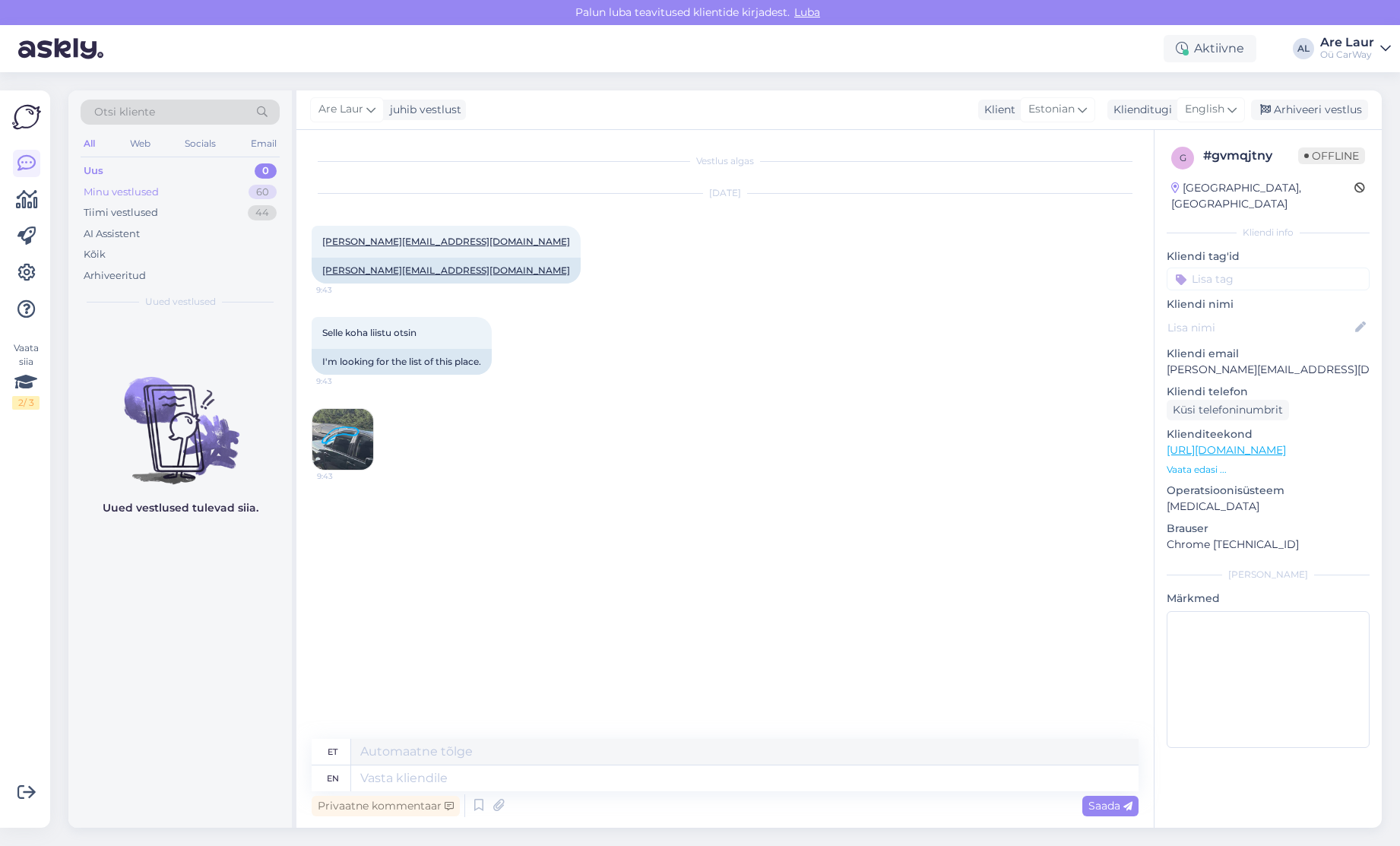
click at [136, 187] on div "Minu vestlused" at bounding box center [121, 193] width 75 height 16
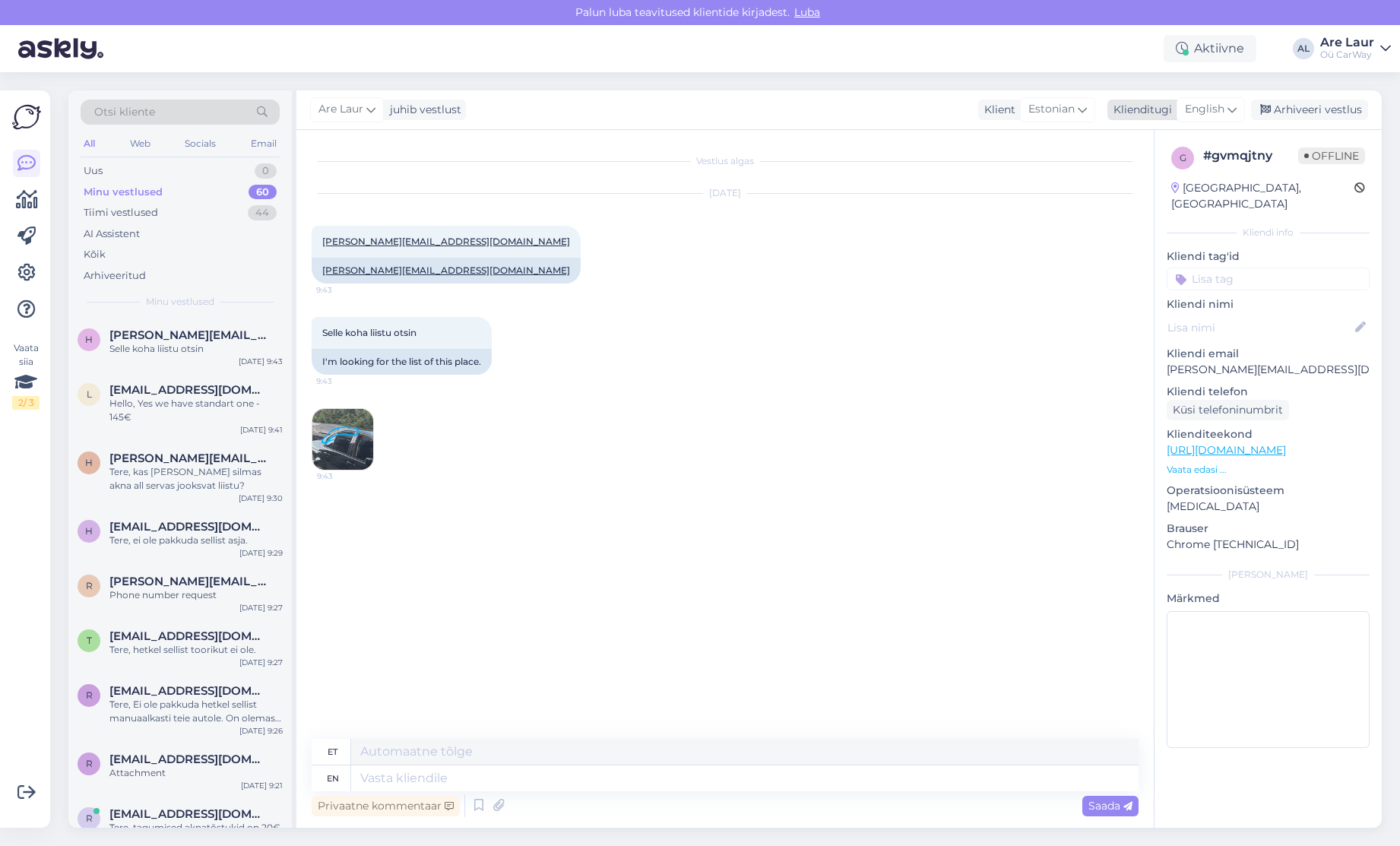
click at [1223, 108] on span "English" at bounding box center [1205, 109] width 40 height 16
click at [1148, 182] on link "Estonian" at bounding box center [1176, 177] width 167 height 24
